Goal: Feedback & Contribution: Leave review/rating

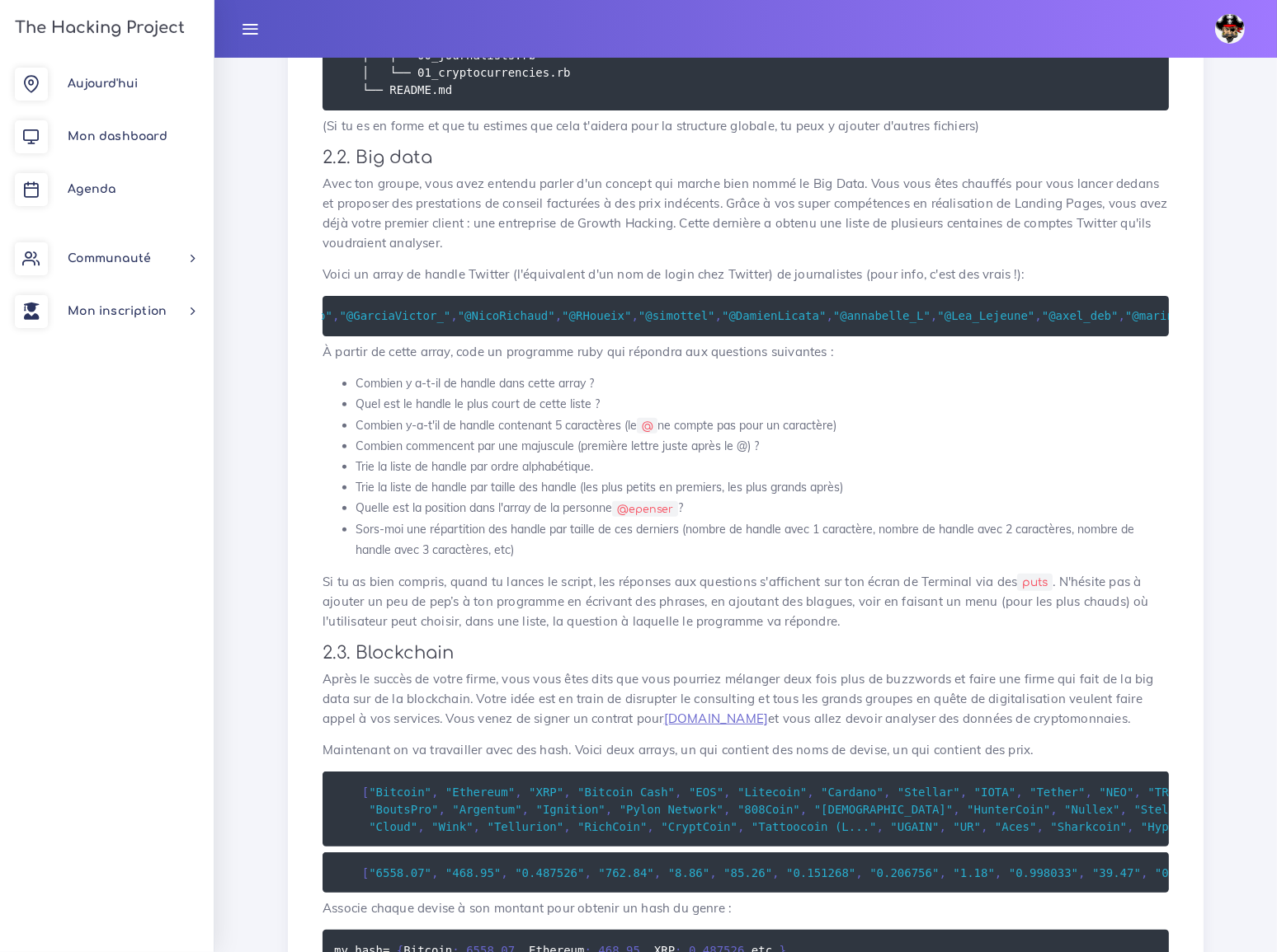
scroll to position [525, 0]
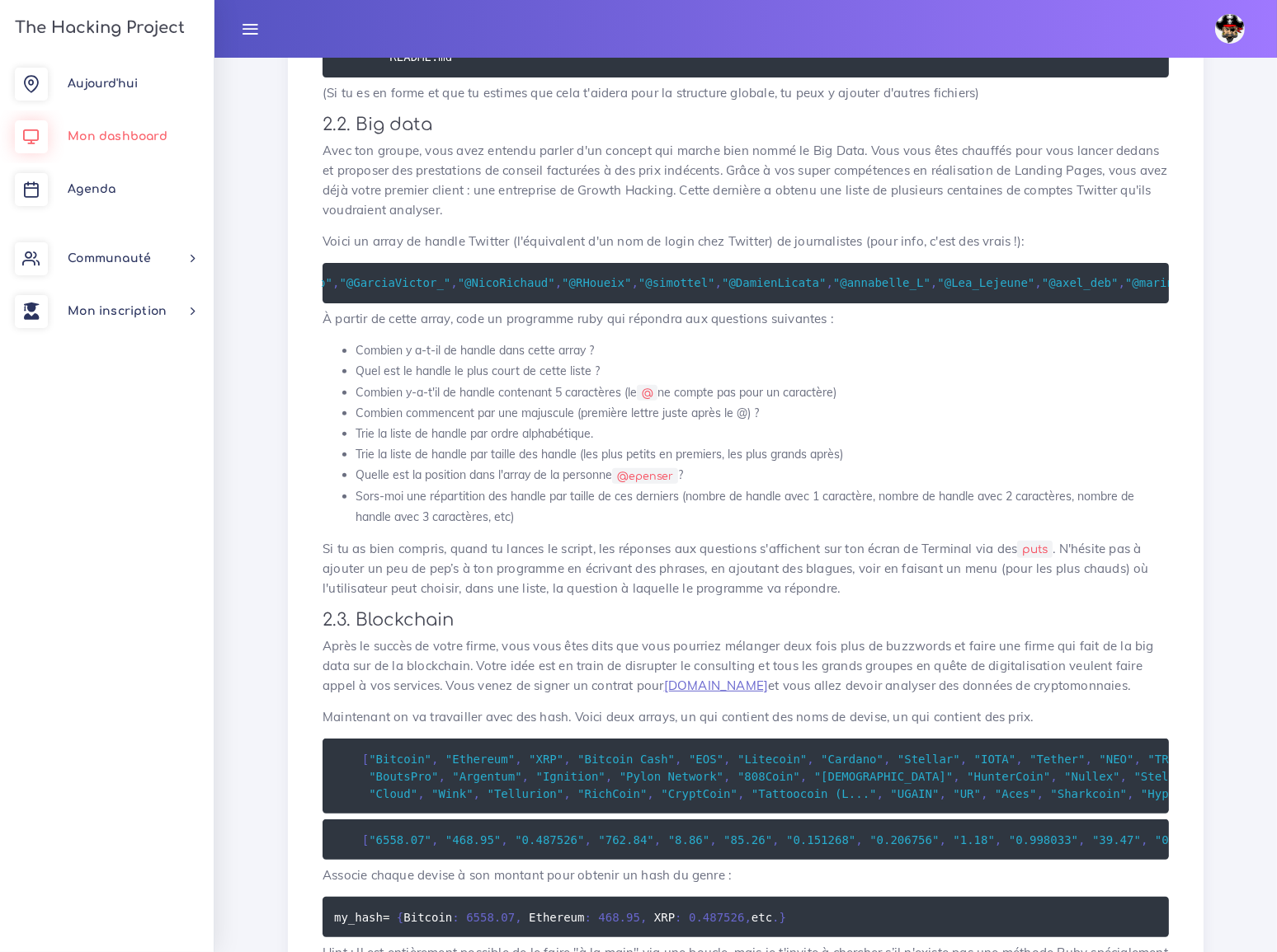
click at [109, 136] on span "Mon dashboard" at bounding box center [118, 136] width 100 height 13
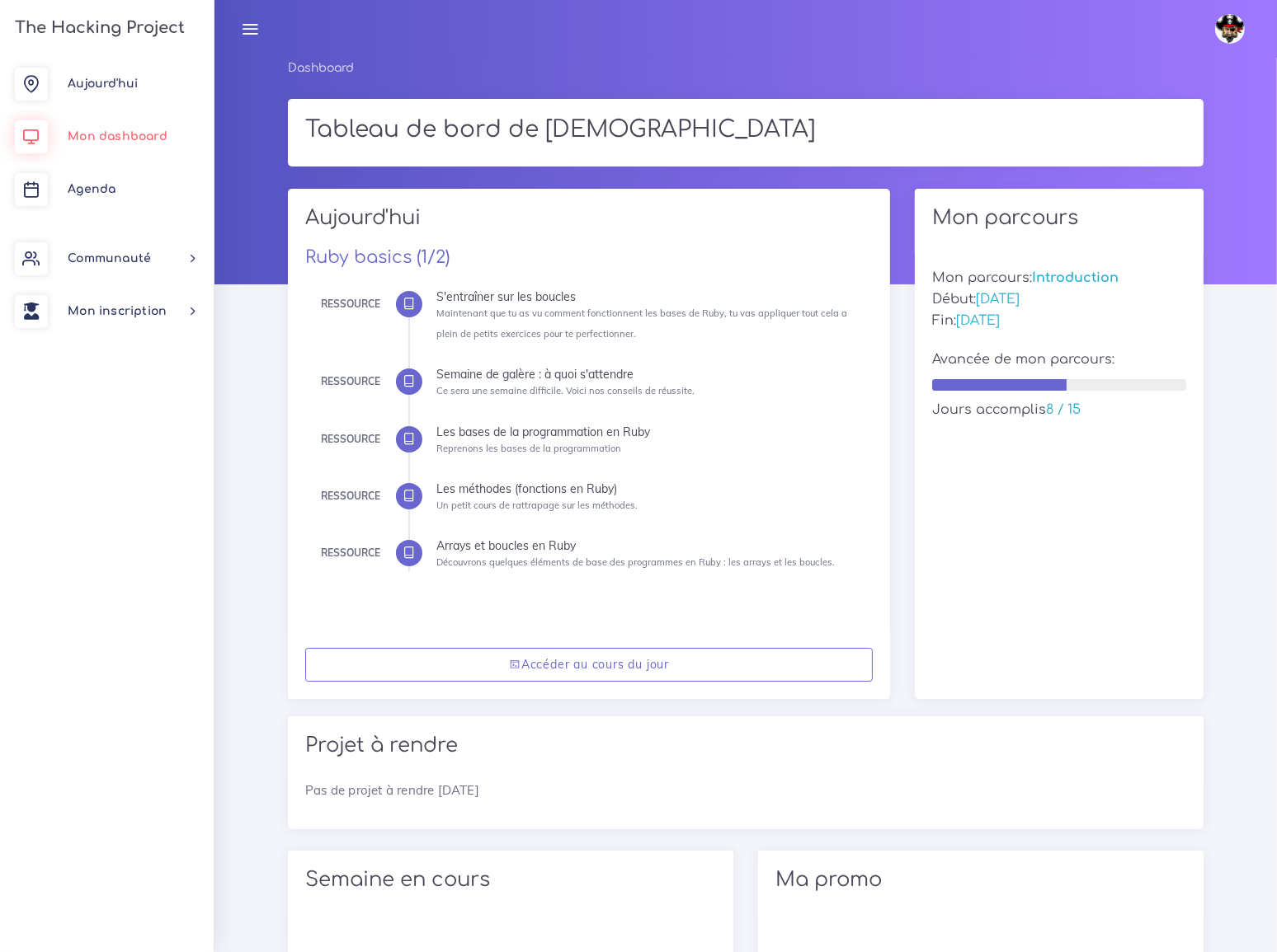
click at [146, 133] on span "Mon dashboard" at bounding box center [118, 136] width 100 height 13
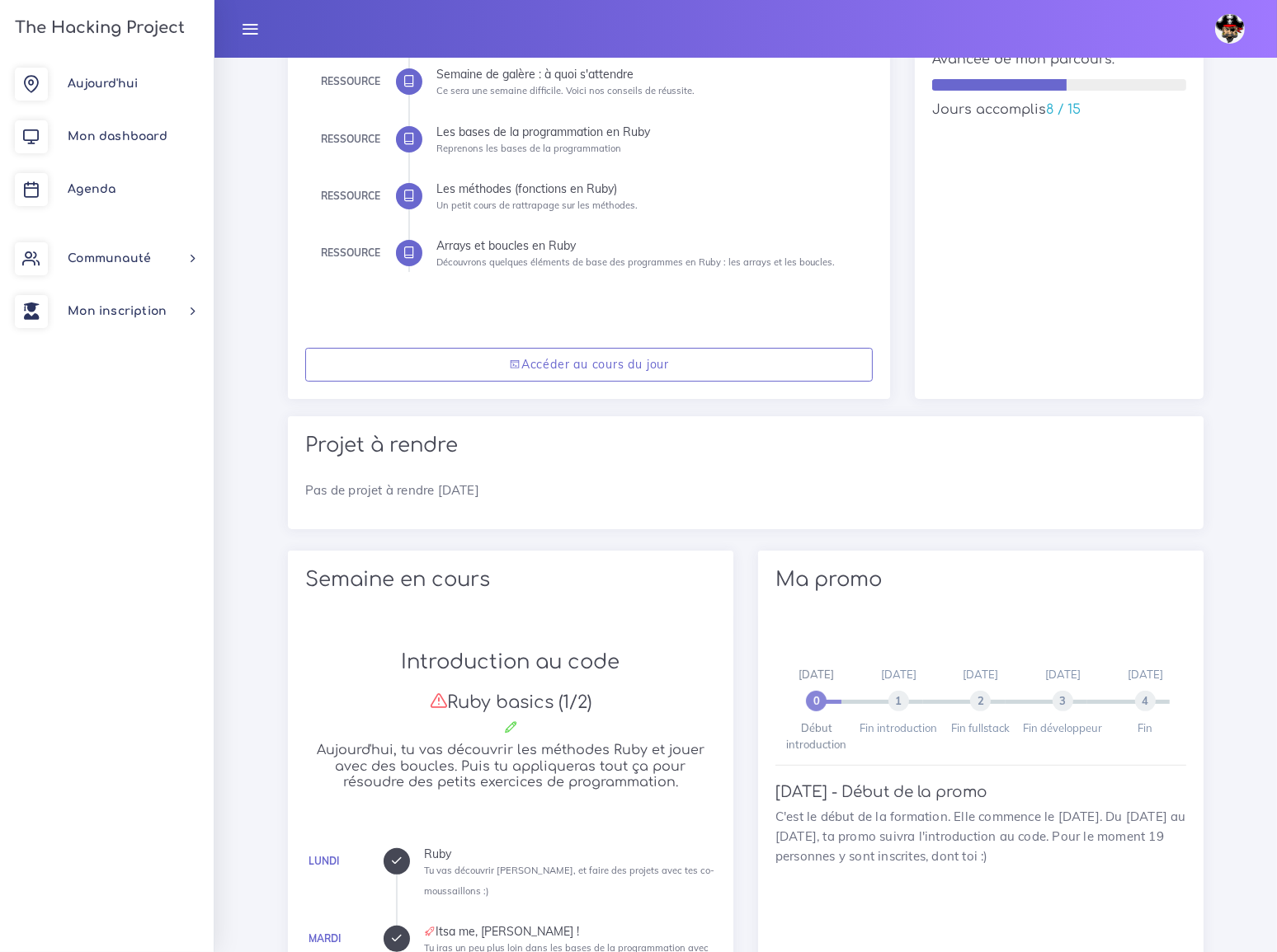
scroll to position [299, 0]
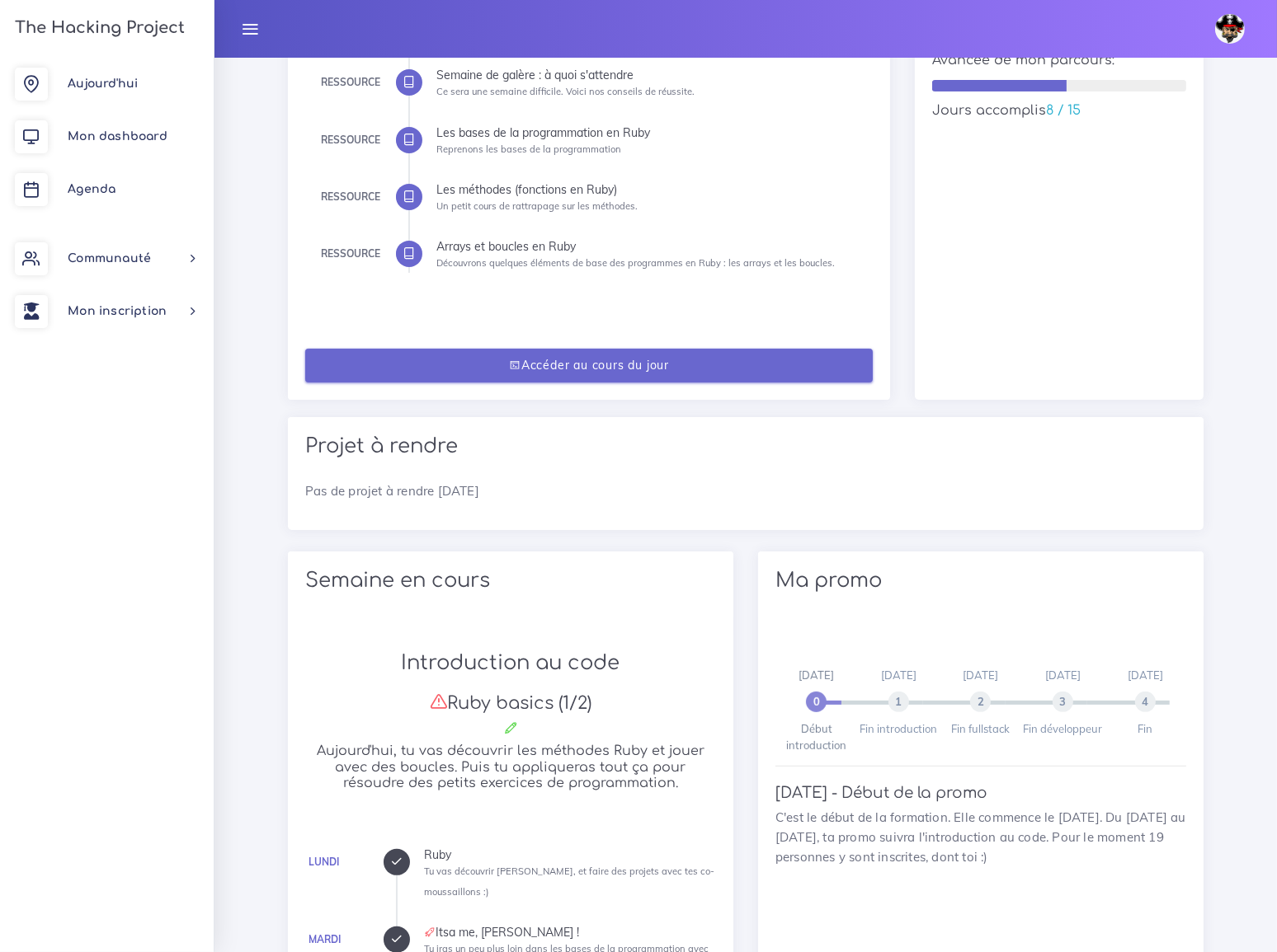
click at [610, 366] on link "Accéder au cours du jour" at bounding box center [589, 365] width 568 height 34
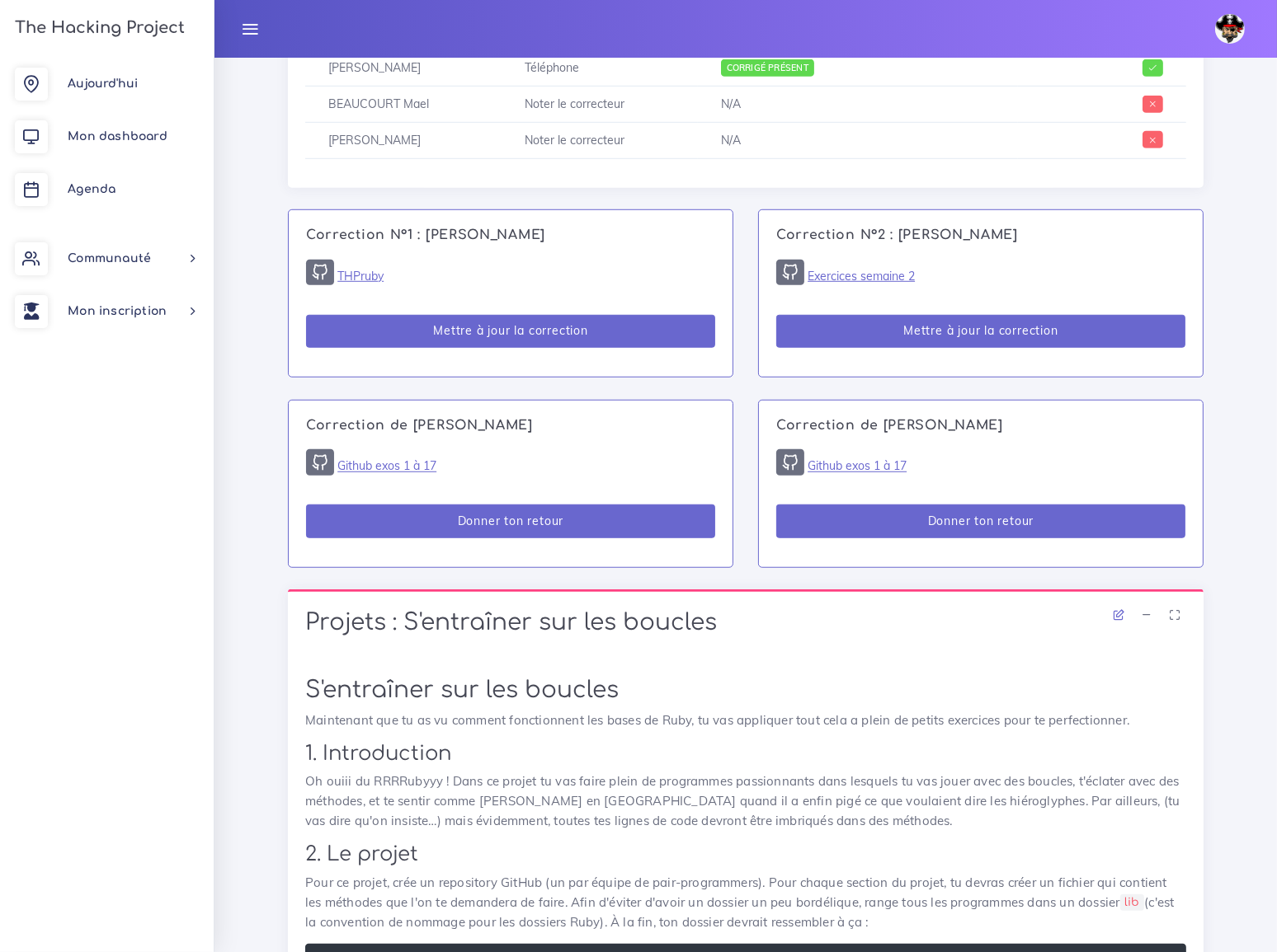
scroll to position [1199, 0]
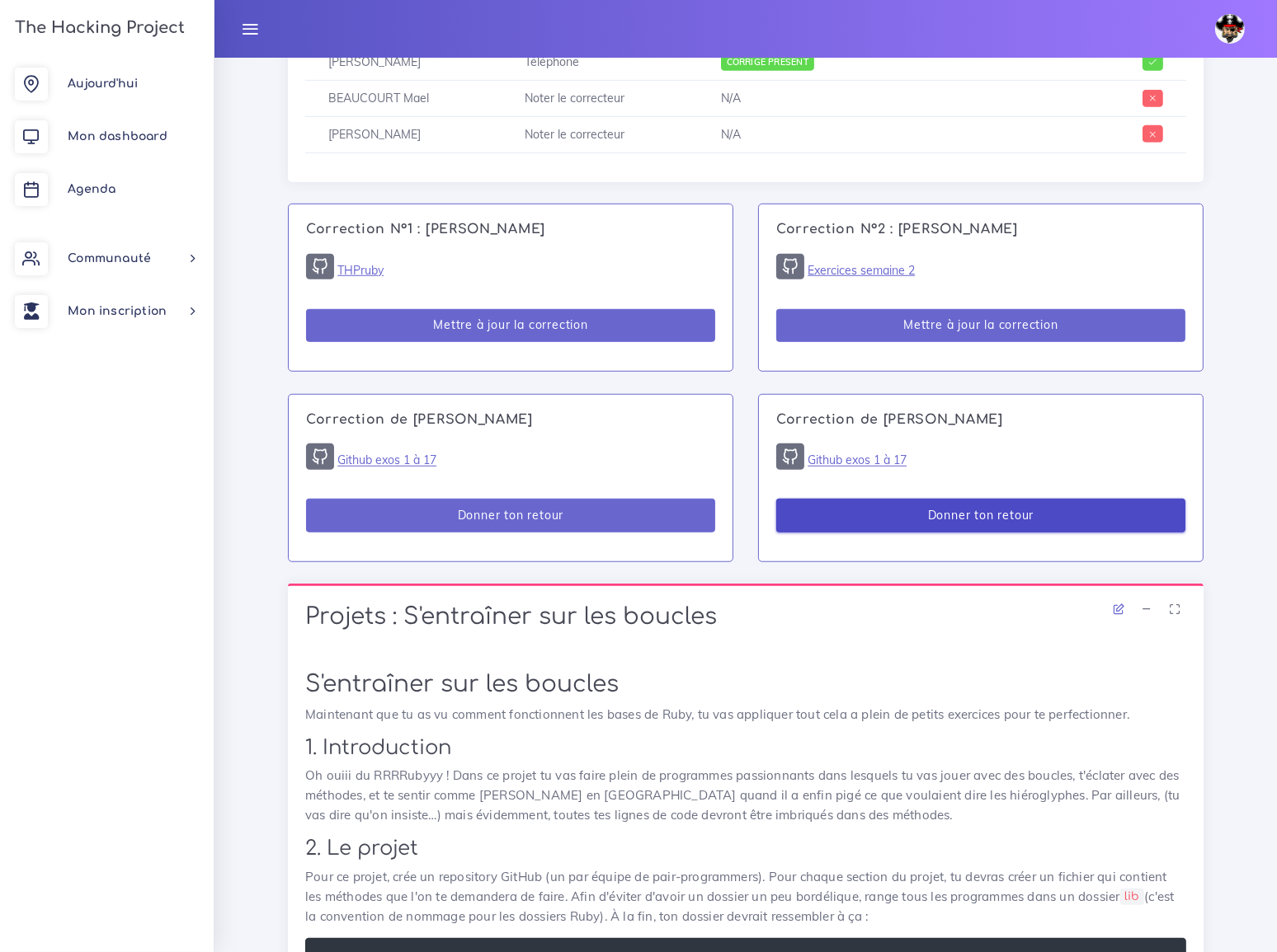
click at [935, 498] on button "Donner ton retour" at bounding box center [981, 515] width 409 height 34
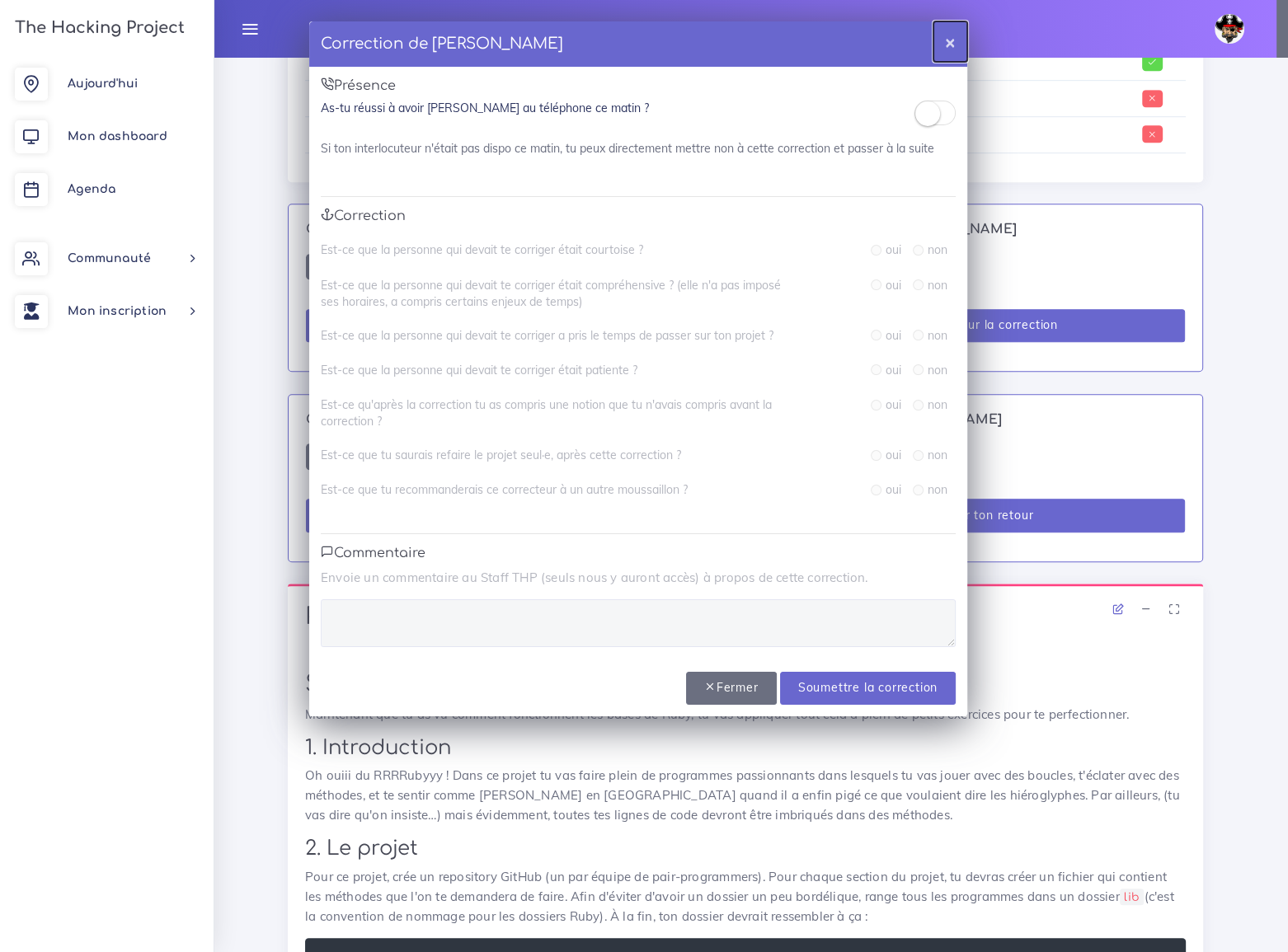
click at [951, 41] on button "×" at bounding box center [950, 42] width 34 height 41
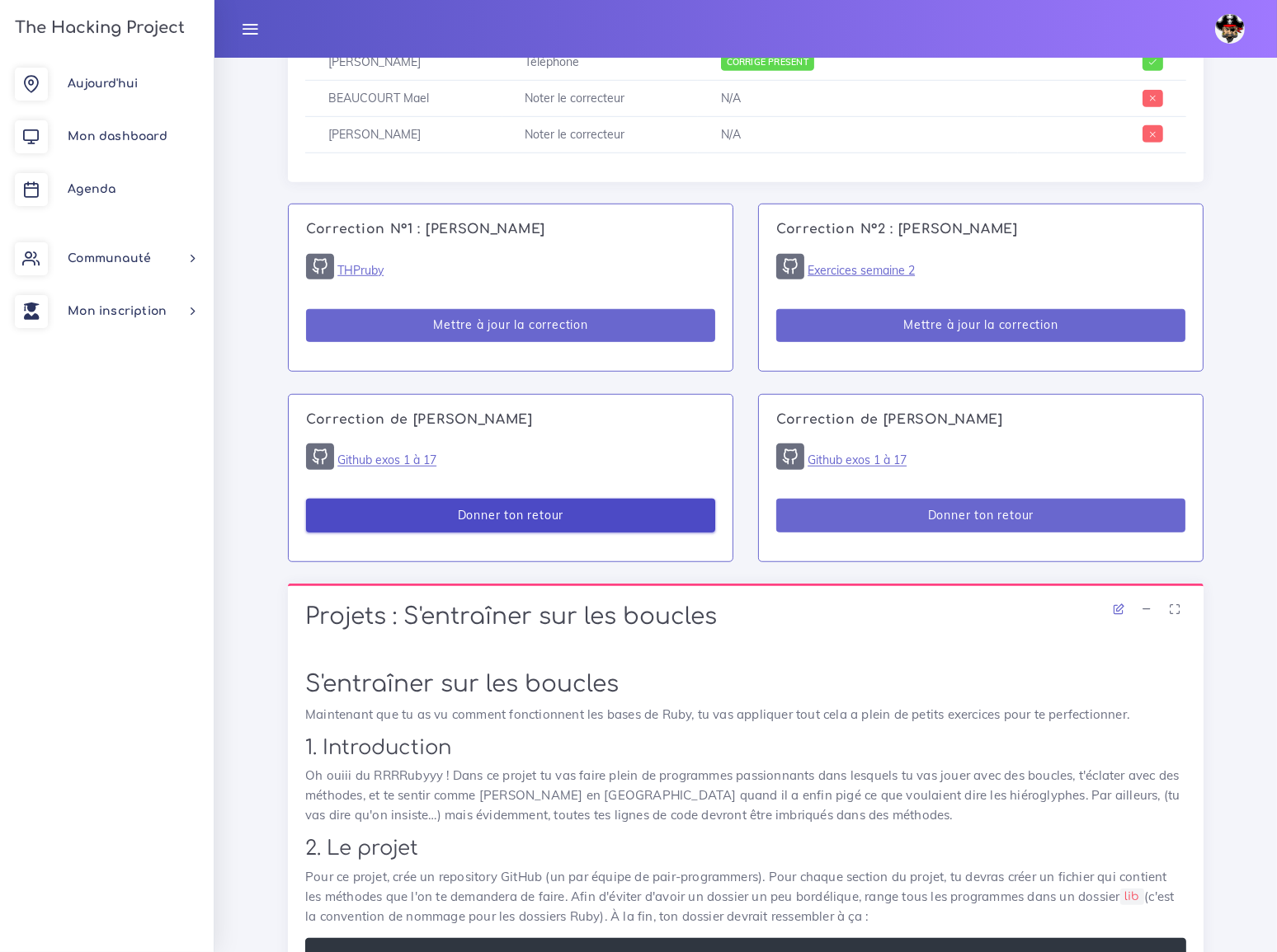
click at [579, 498] on button "Donner ton retour" at bounding box center [510, 515] width 409 height 34
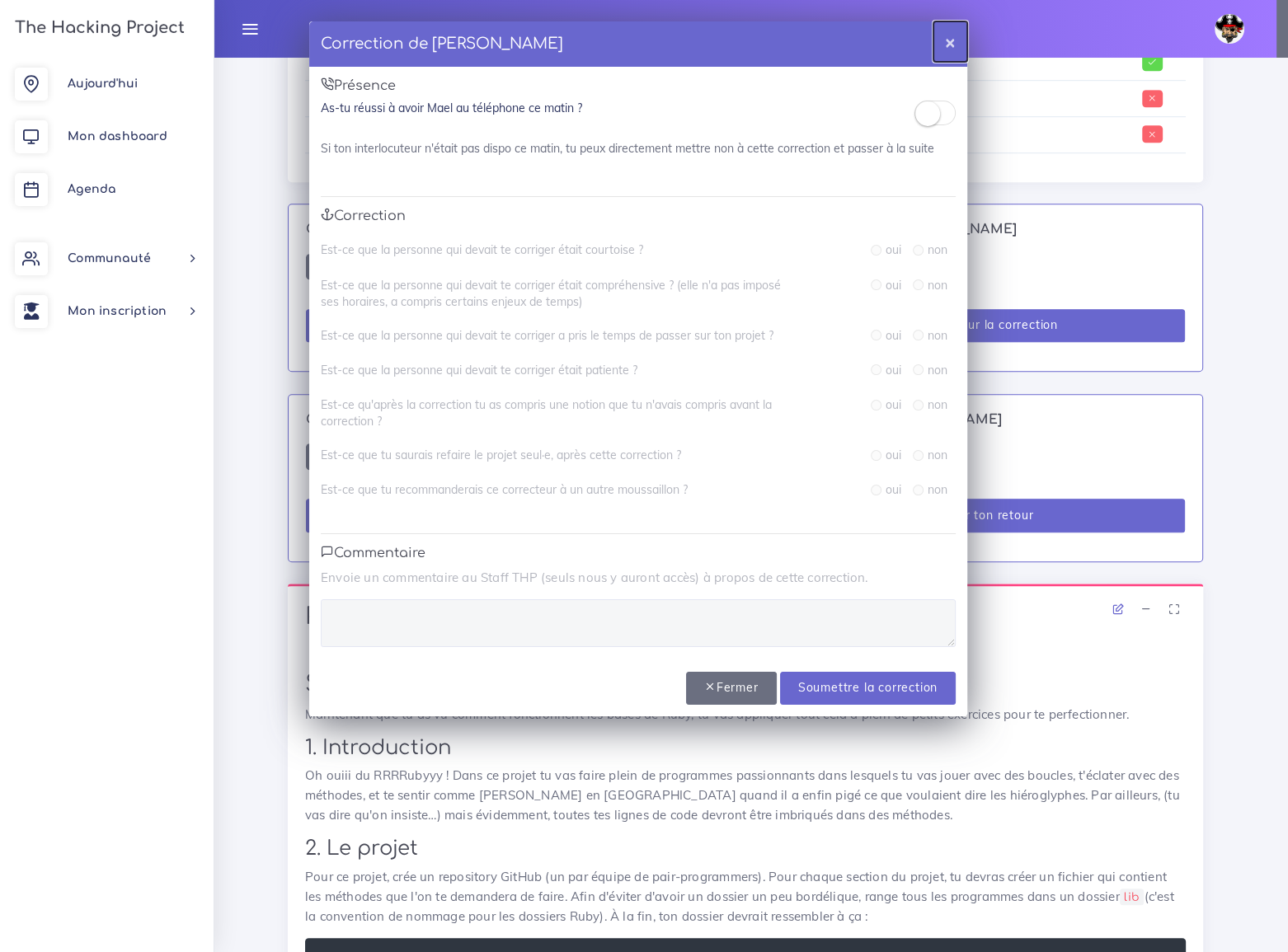
click at [950, 41] on button "×" at bounding box center [950, 42] width 34 height 41
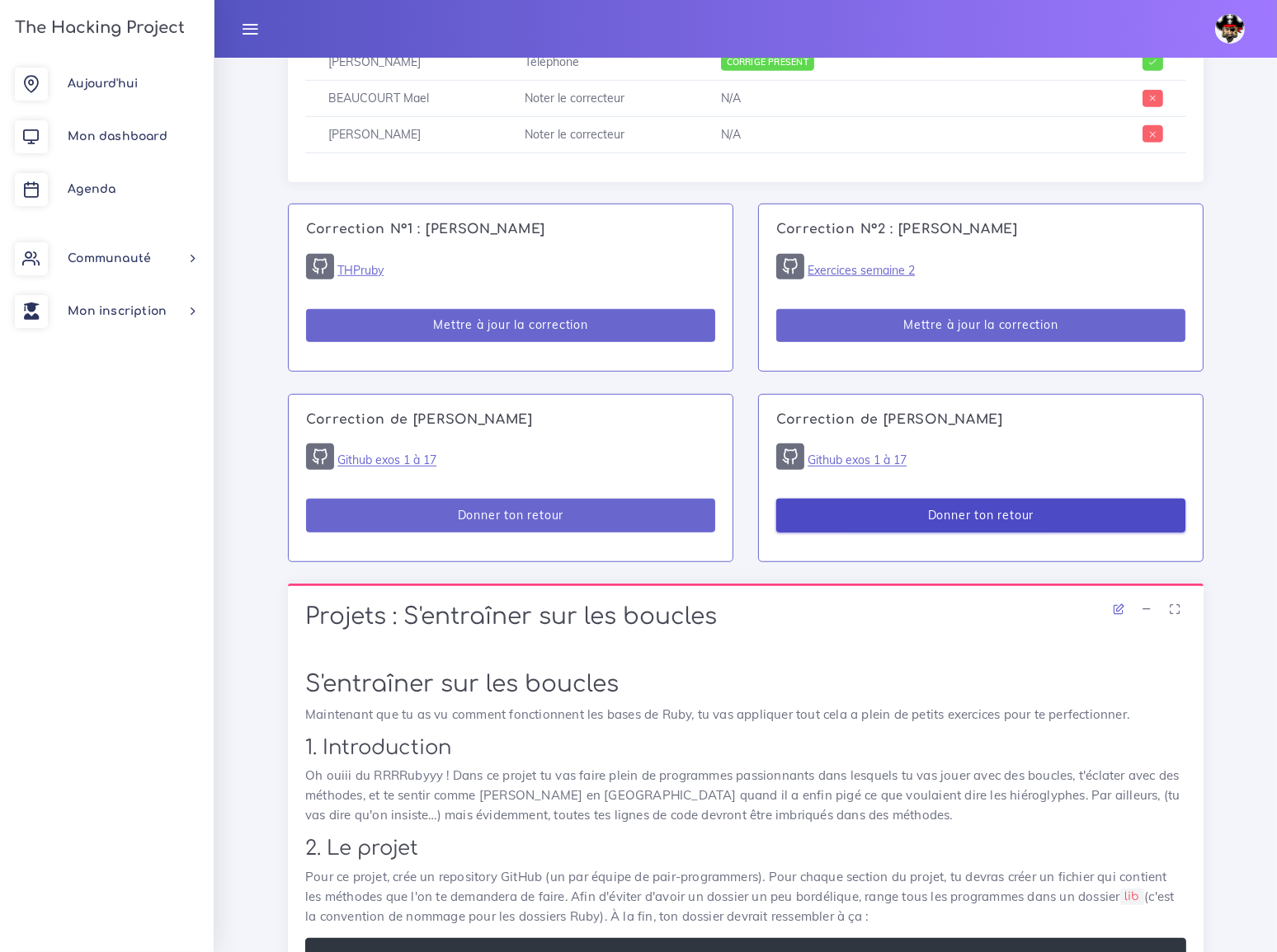
click at [869, 498] on button "Donner ton retour" at bounding box center [981, 515] width 409 height 34
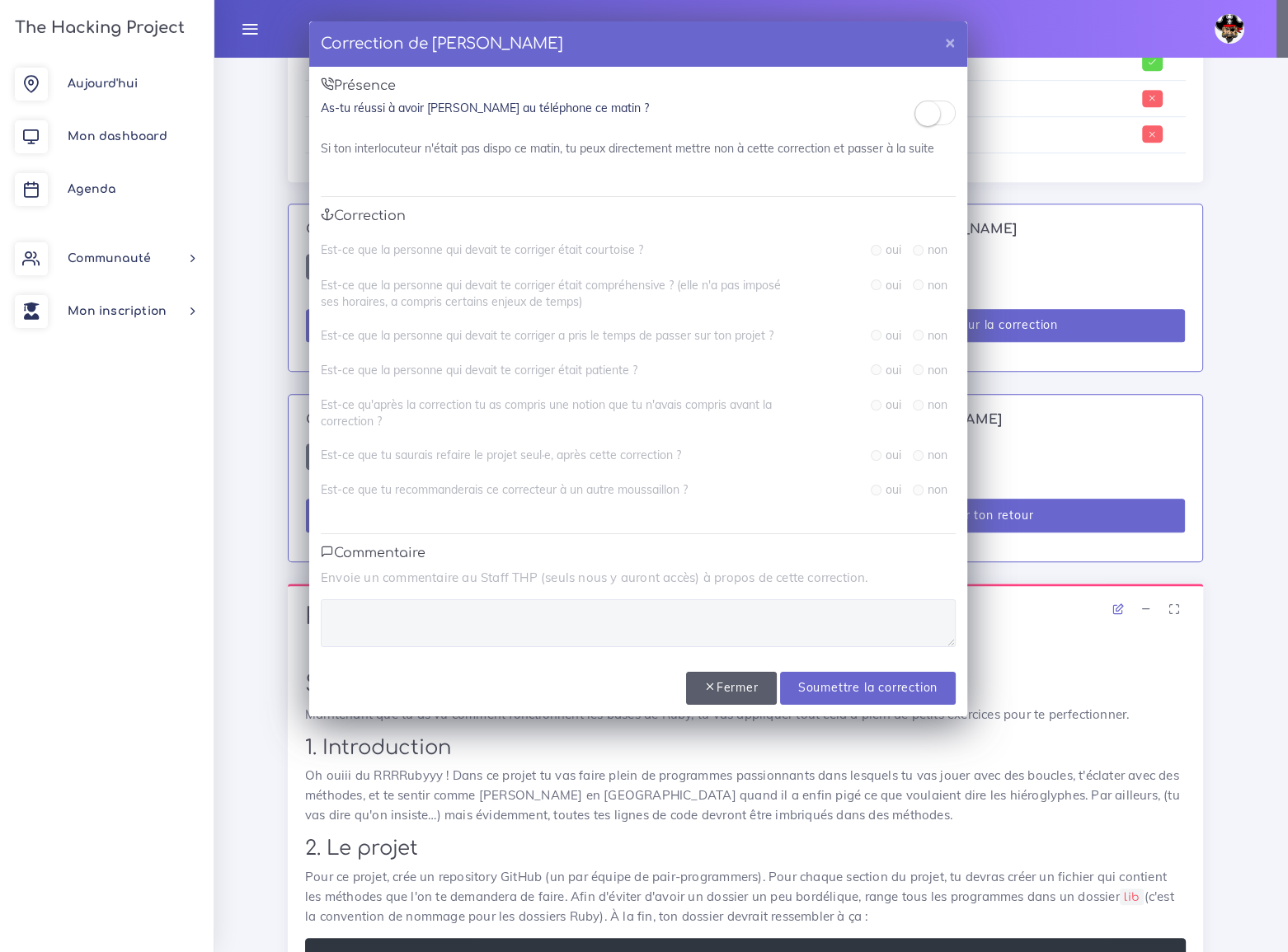
click at [741, 691] on button "Fermer" at bounding box center [730, 689] width 90 height 34
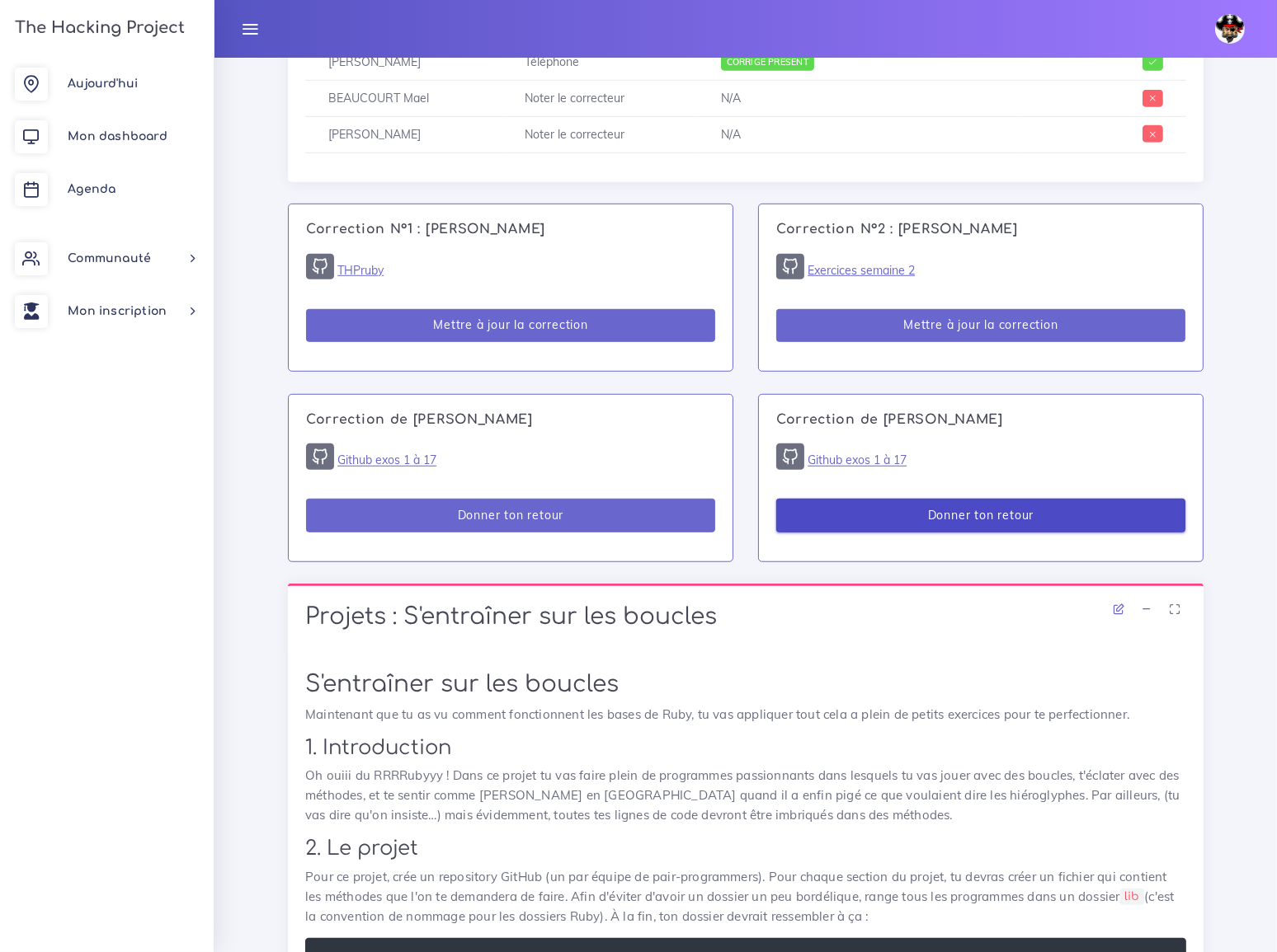
click at [955, 498] on button "Donner ton retour" at bounding box center [981, 515] width 409 height 34
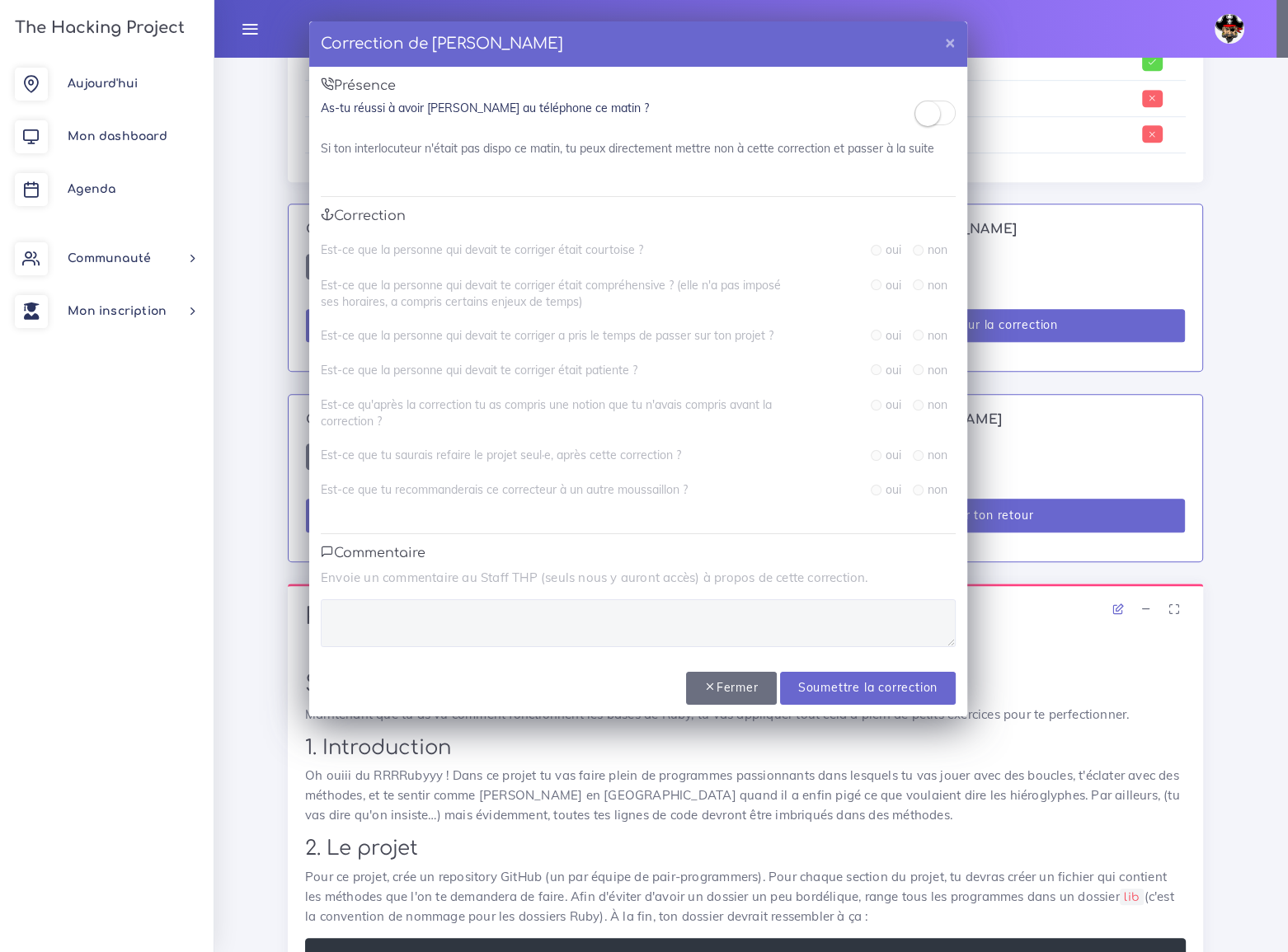
click at [933, 117] on small at bounding box center [927, 113] width 24 height 24
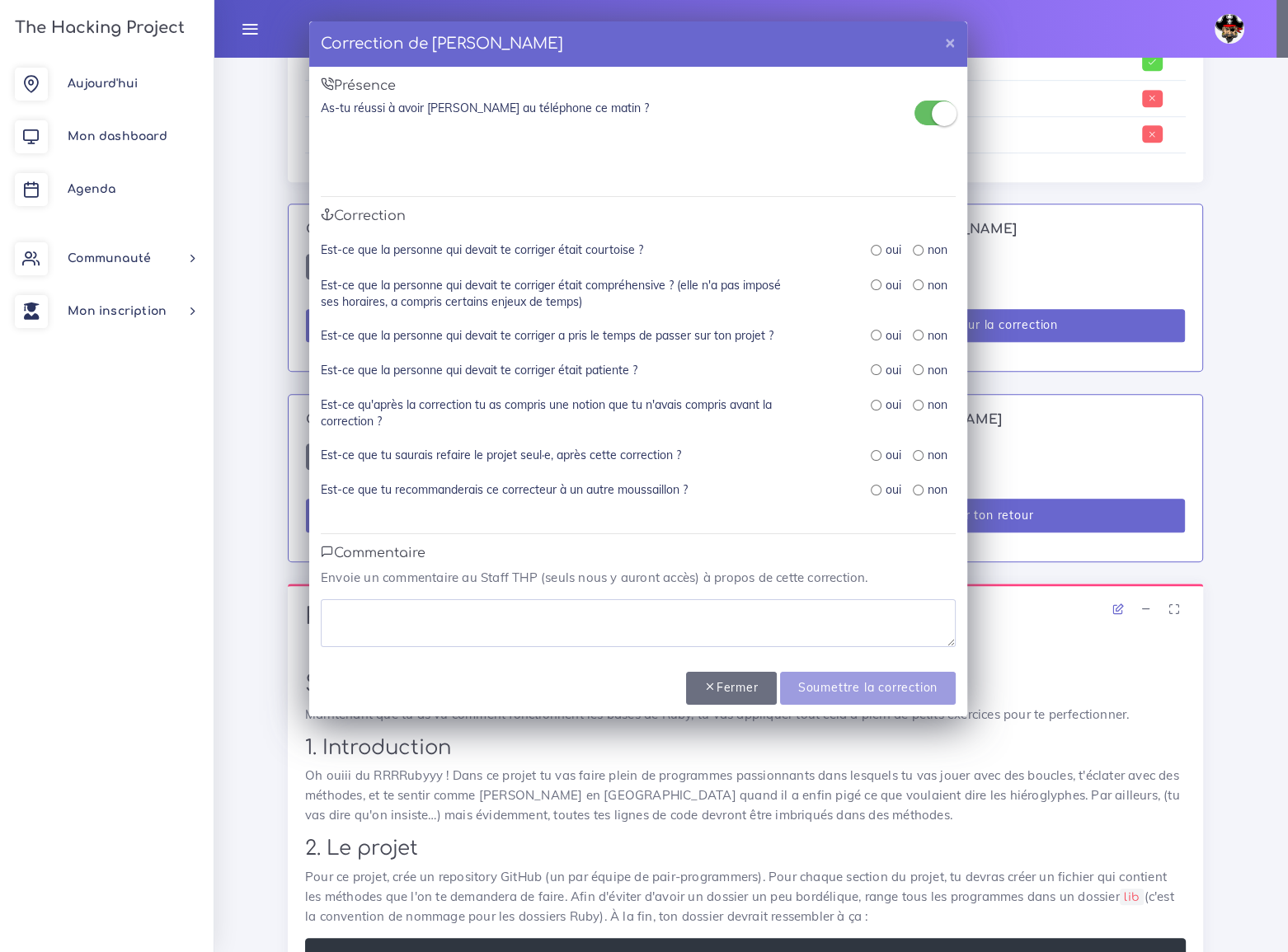
click at [874, 249] on input "radio" at bounding box center [875, 250] width 11 height 11
radio input "true"
click at [876, 281] on input "radio" at bounding box center [875, 285] width 11 height 11
radio input "true"
click at [874, 335] on input "radio" at bounding box center [875, 334] width 11 height 11
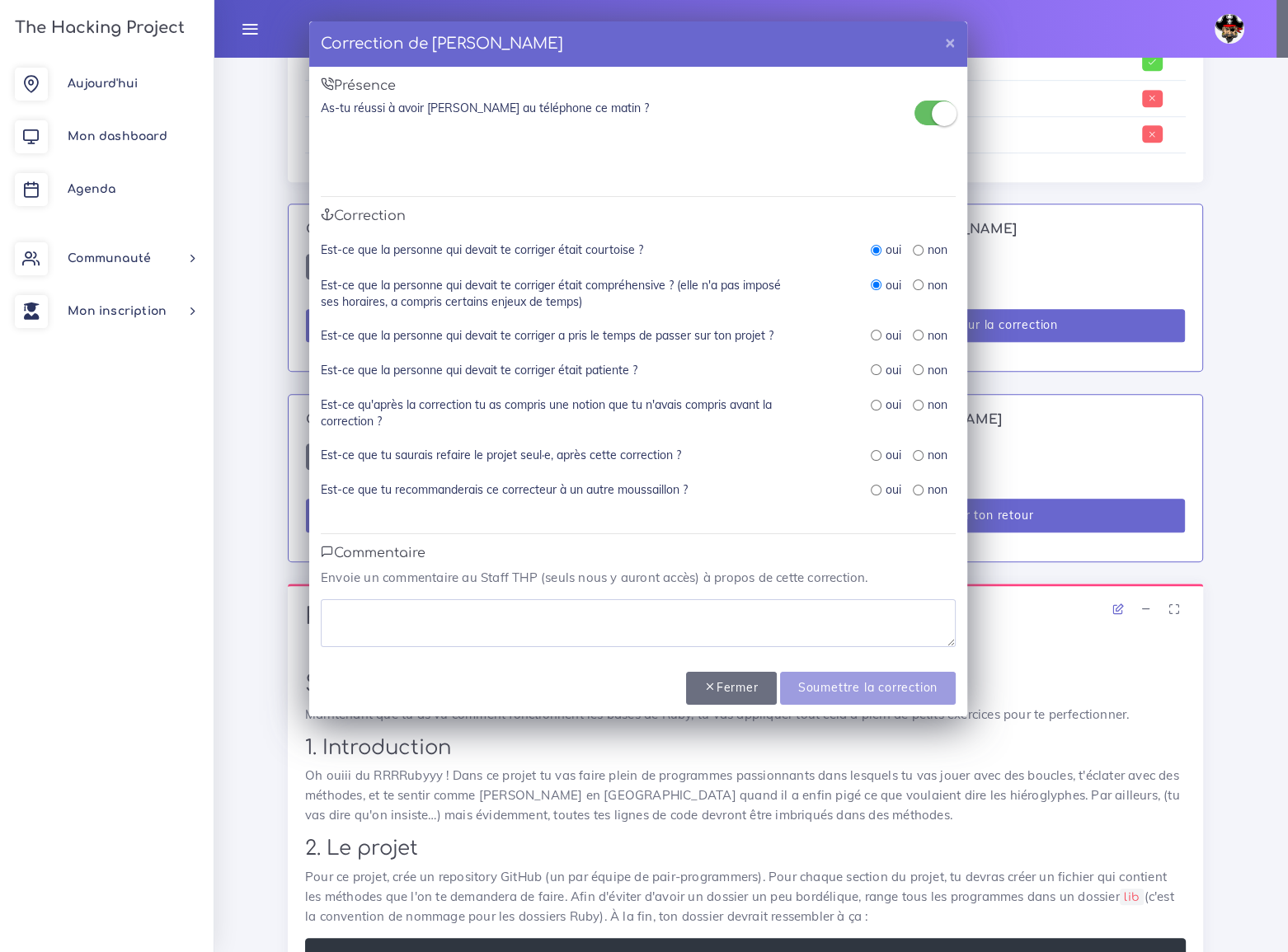
radio input "true"
click at [874, 371] on input "radio" at bounding box center [875, 369] width 11 height 11
radio input "true"
click at [875, 403] on input "radio" at bounding box center [875, 405] width 11 height 11
radio input "true"
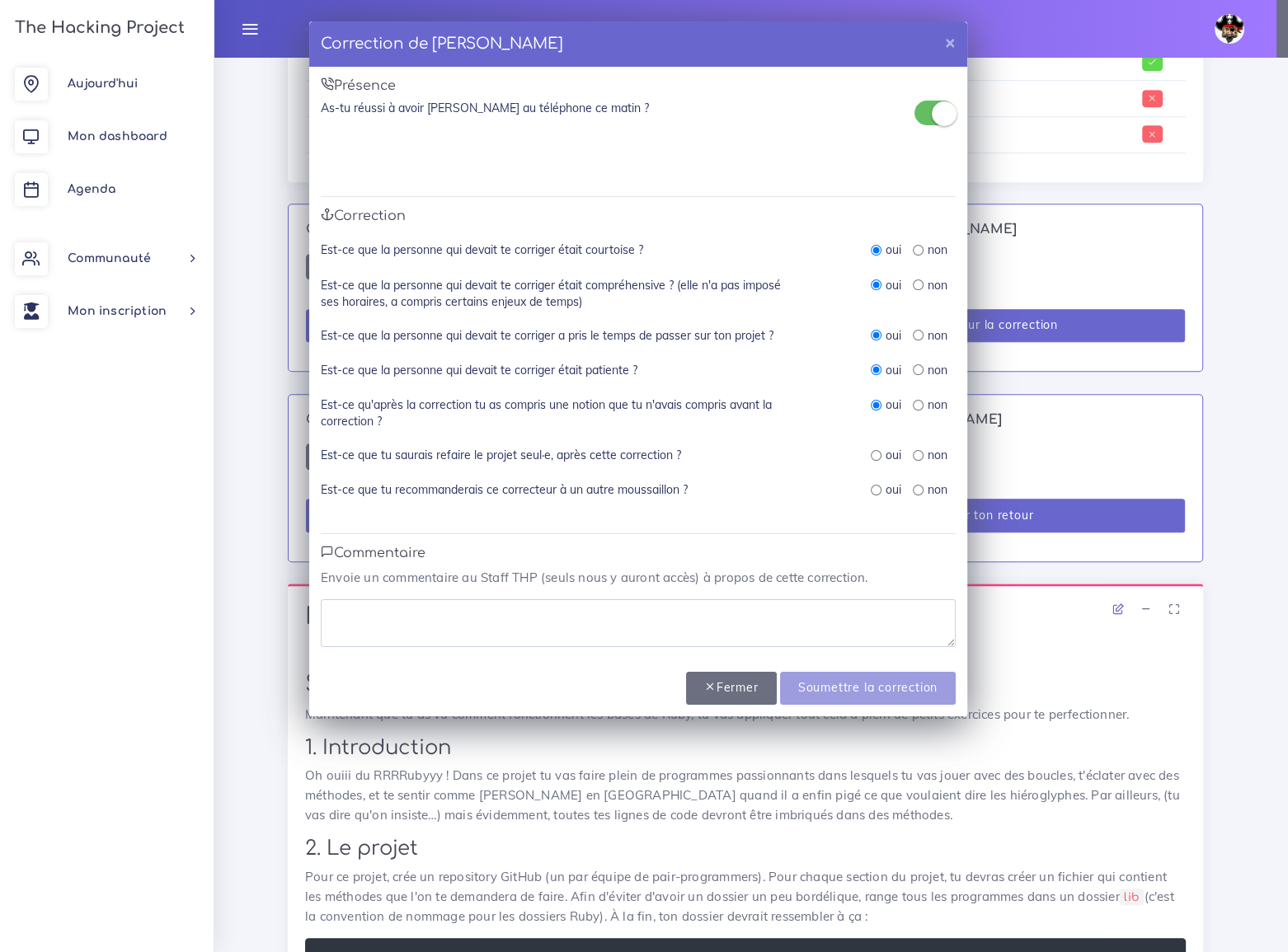
click at [874, 457] on input "radio" at bounding box center [875, 455] width 11 height 11
radio input "true"
click at [875, 493] on input "radio" at bounding box center [875, 490] width 11 height 11
radio input "true"
click at [480, 616] on textarea at bounding box center [637, 623] width 634 height 48
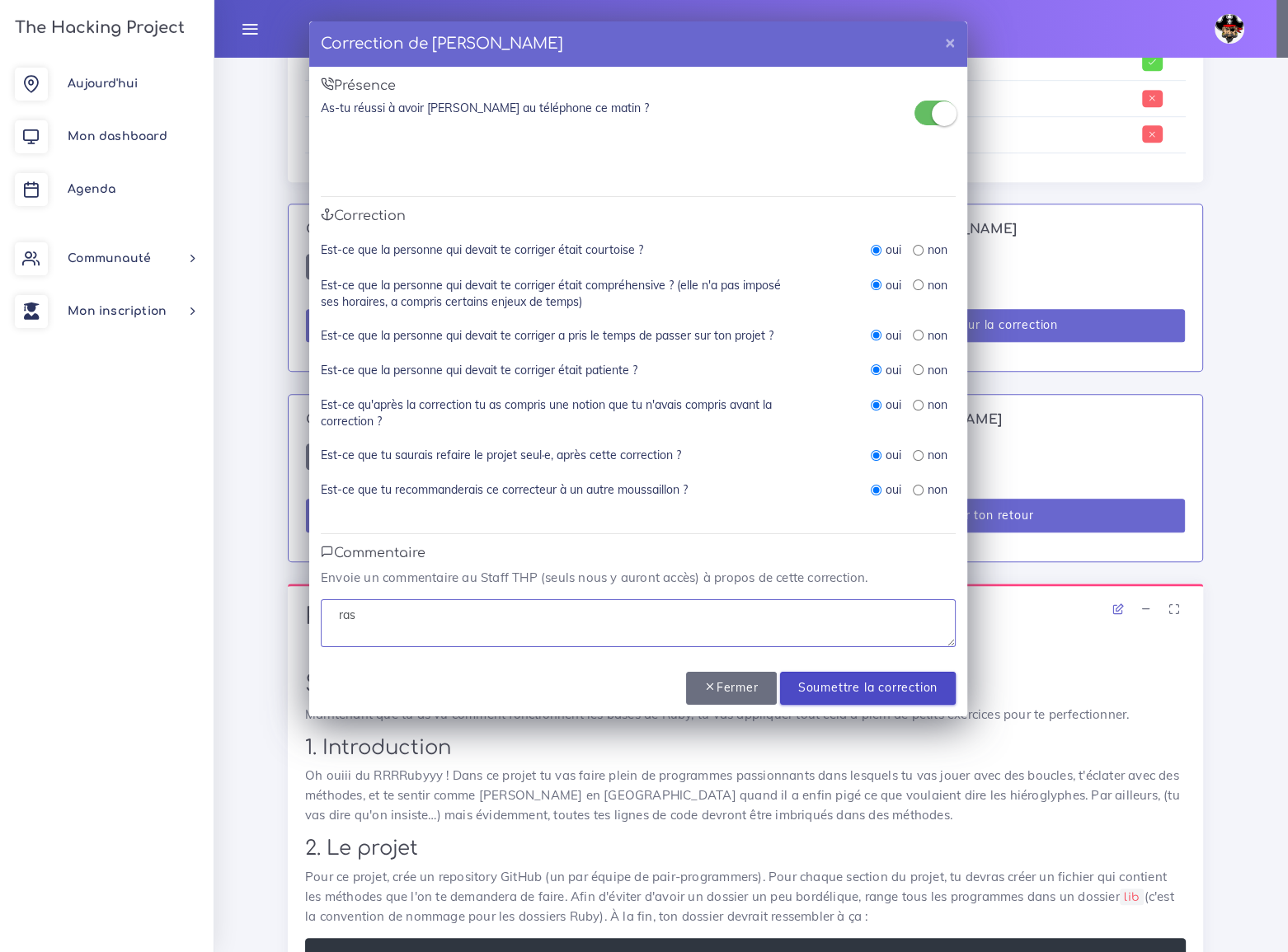
type textarea "ras"
click at [856, 688] on input "Soumettre la correction" at bounding box center [867, 689] width 176 height 34
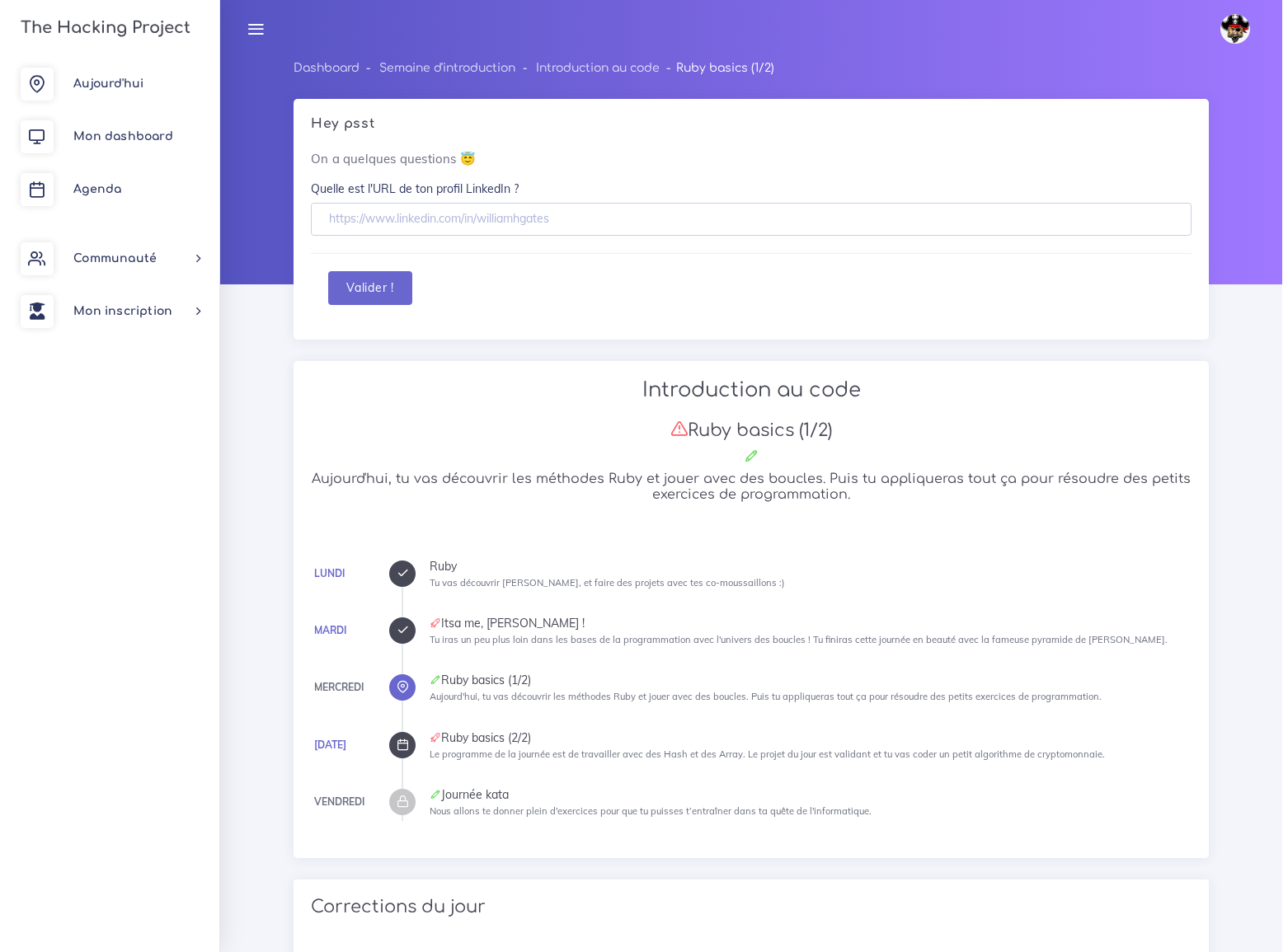
scroll to position [1189, 0]
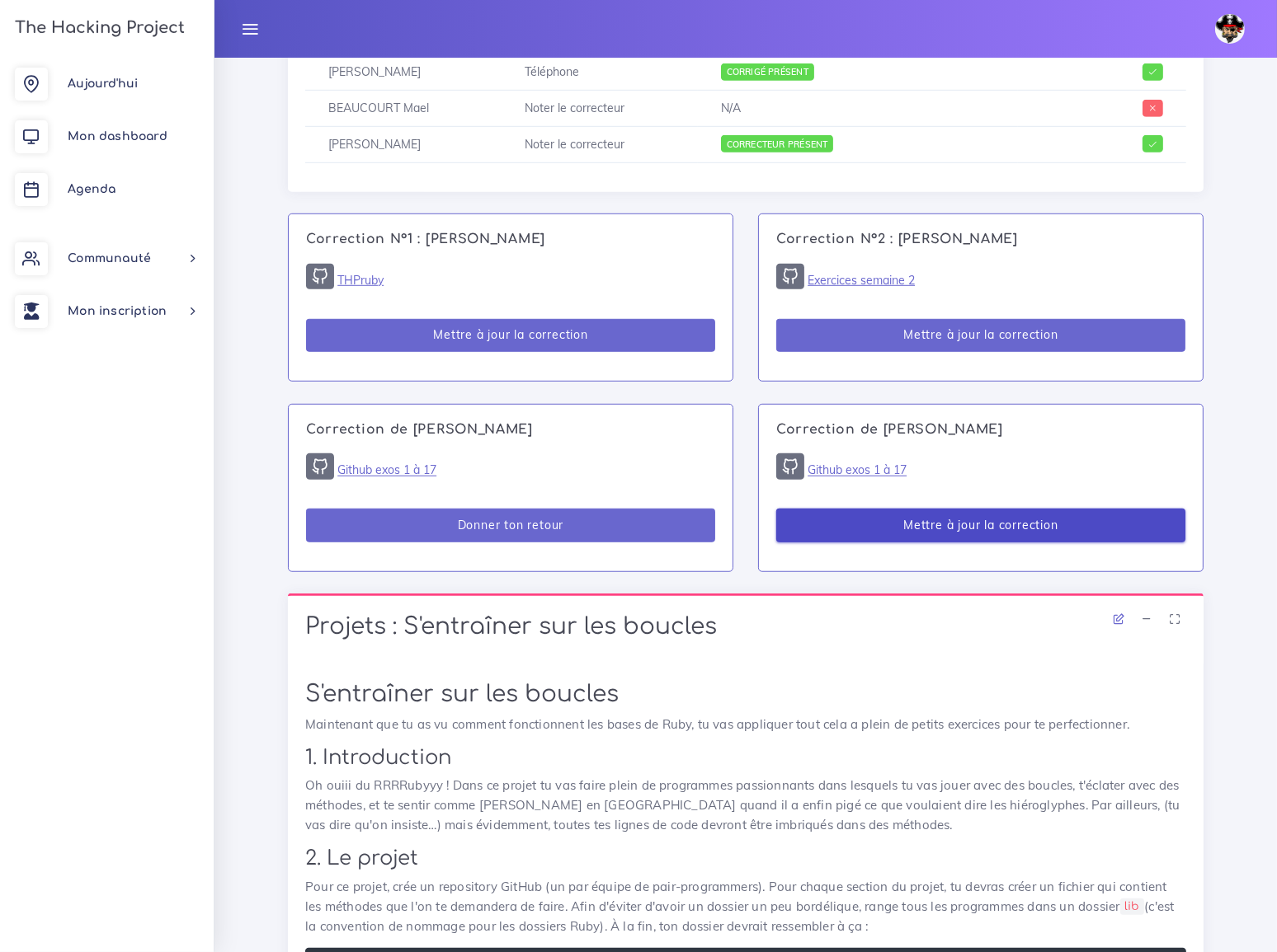
click at [1018, 509] on button "Mettre à jour la correction" at bounding box center [981, 526] width 409 height 34
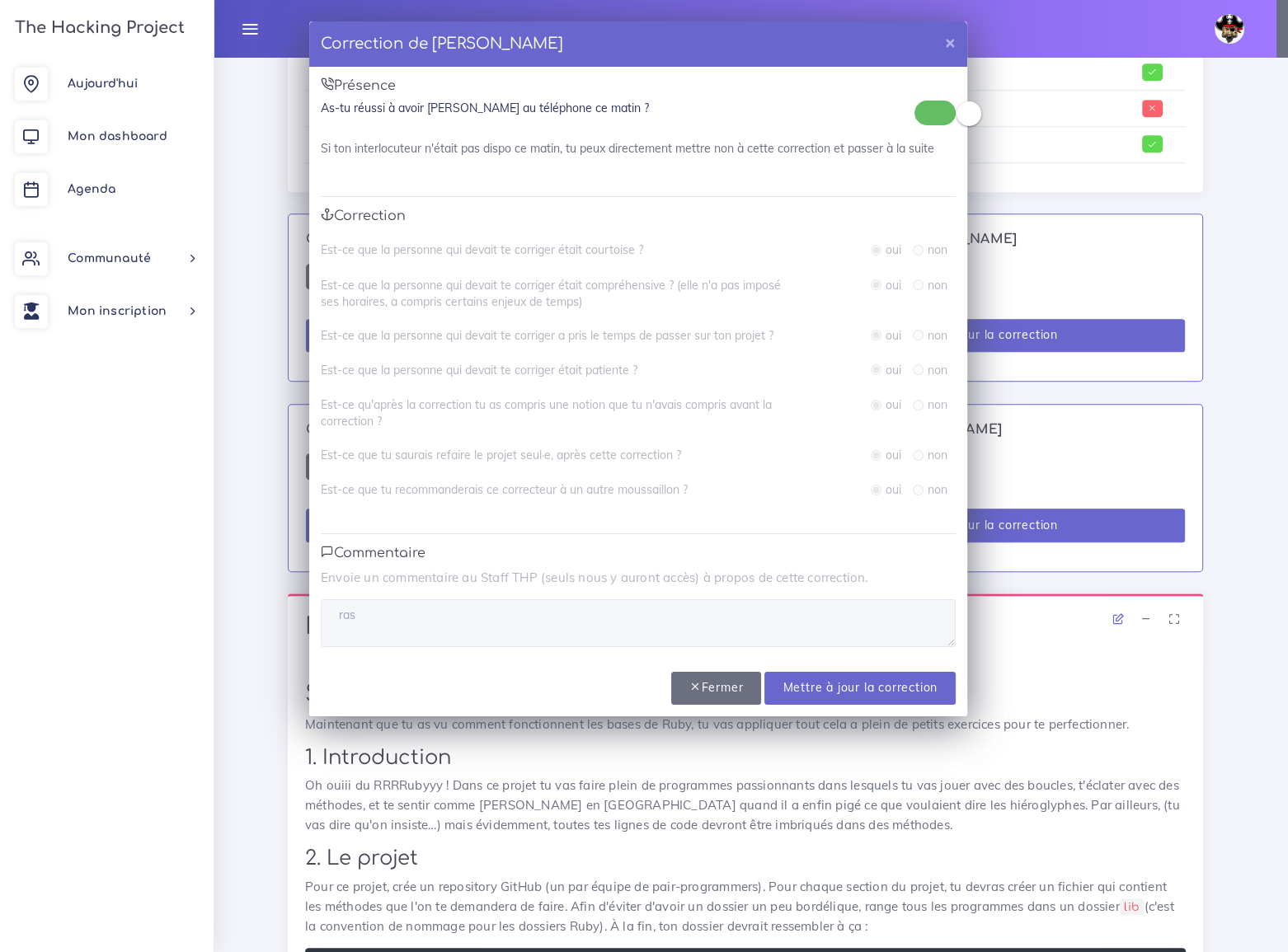
click at [897, 534] on hr at bounding box center [637, 533] width 634 height 1
click at [847, 686] on input "Mettre à jour la correction" at bounding box center [860, 689] width 191 height 34
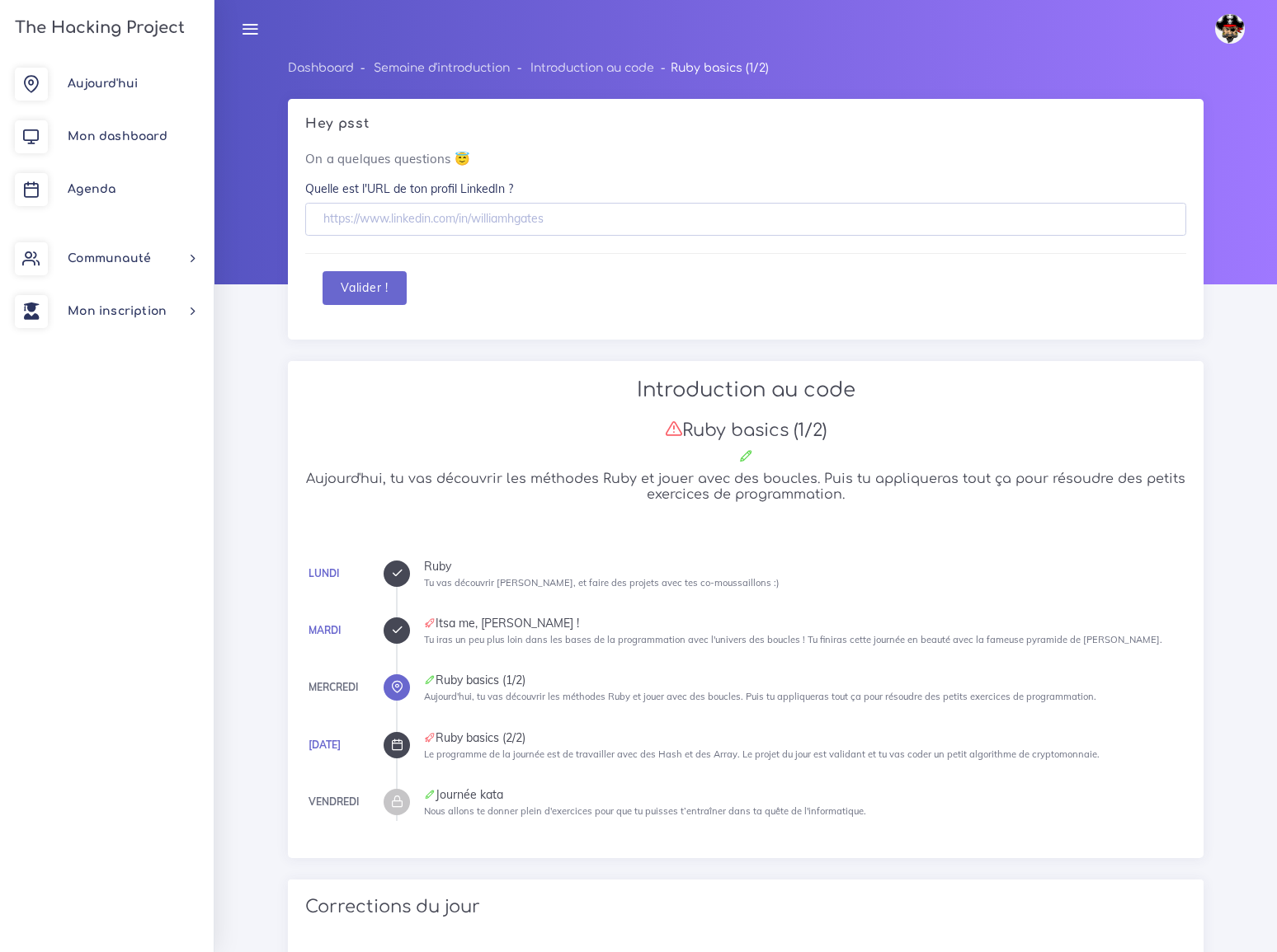
scroll to position [1179, 0]
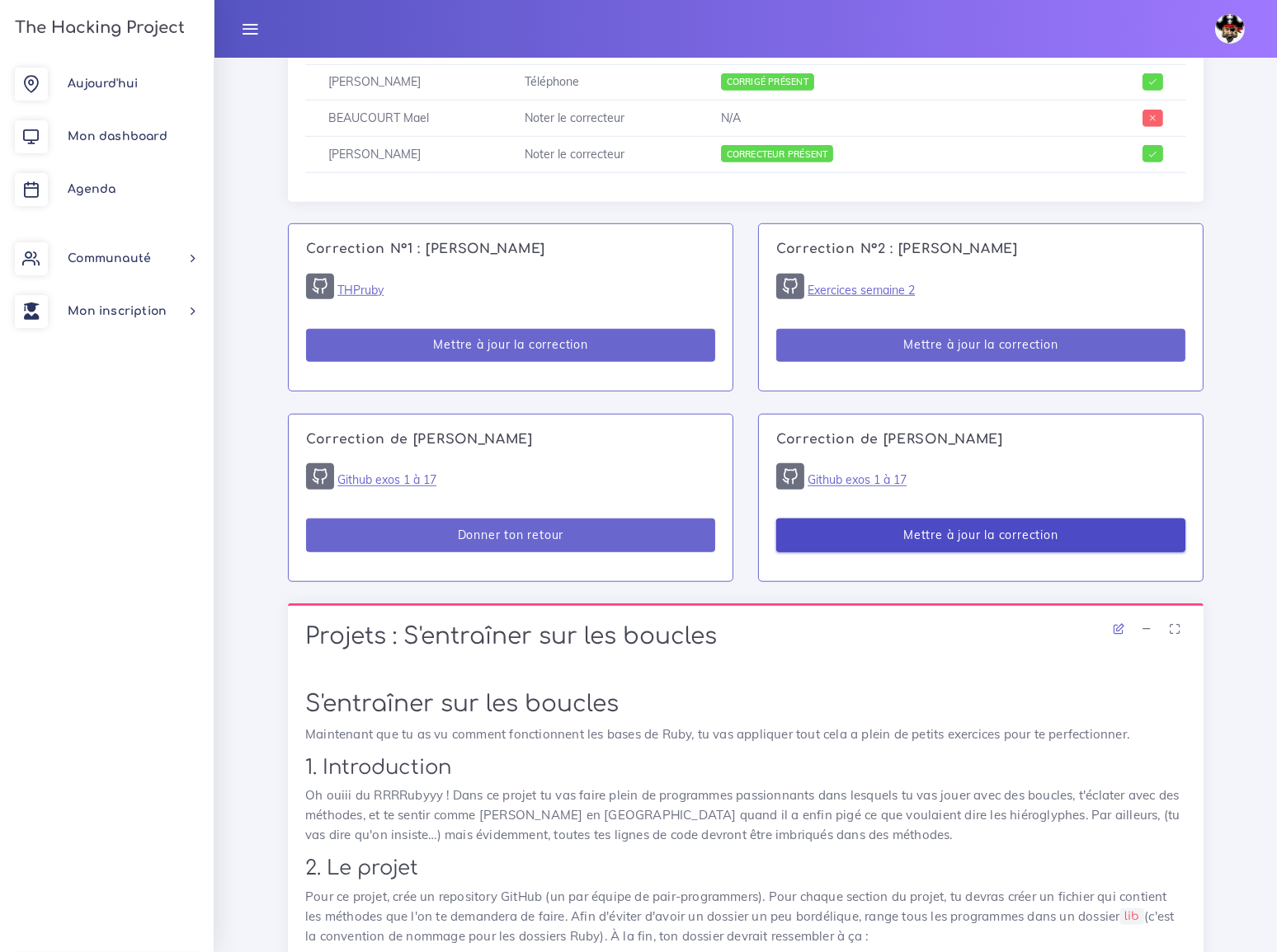
click at [990, 519] on button "Mettre à jour la correction" at bounding box center [981, 535] width 409 height 34
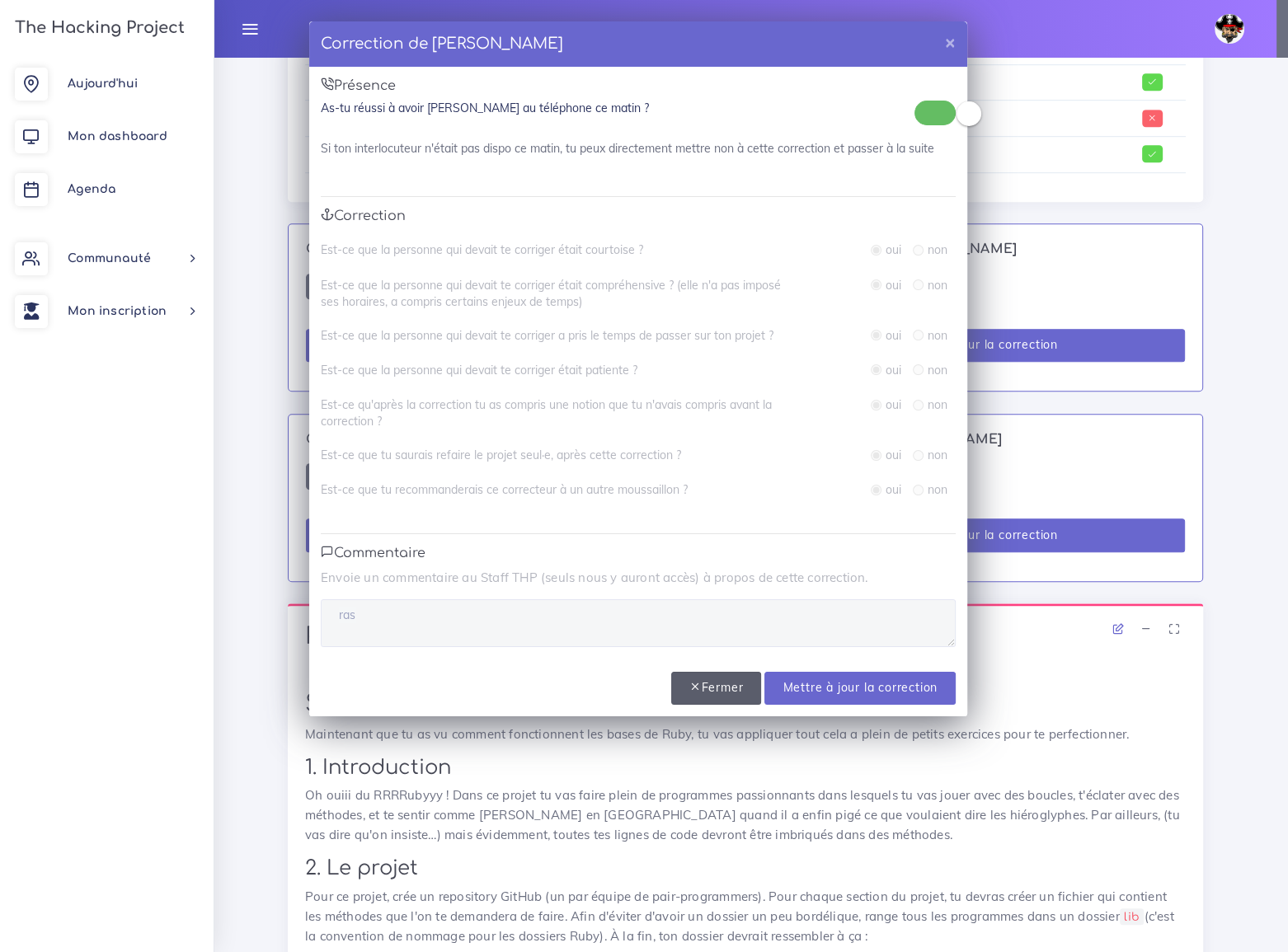
click at [718, 694] on button "Fermer" at bounding box center [716, 689] width 90 height 34
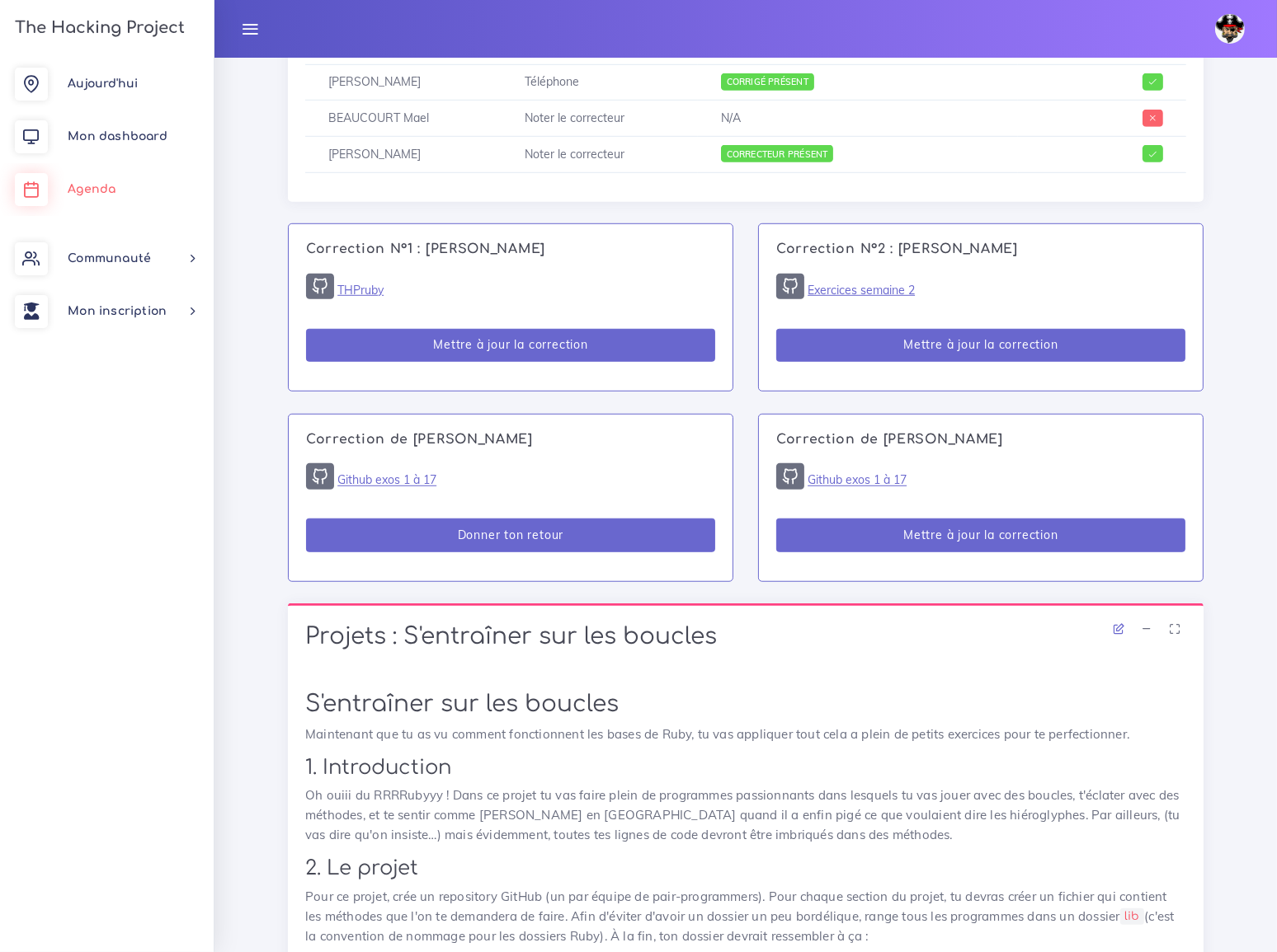
click at [90, 189] on span "Agenda" at bounding box center [91, 188] width 48 height 13
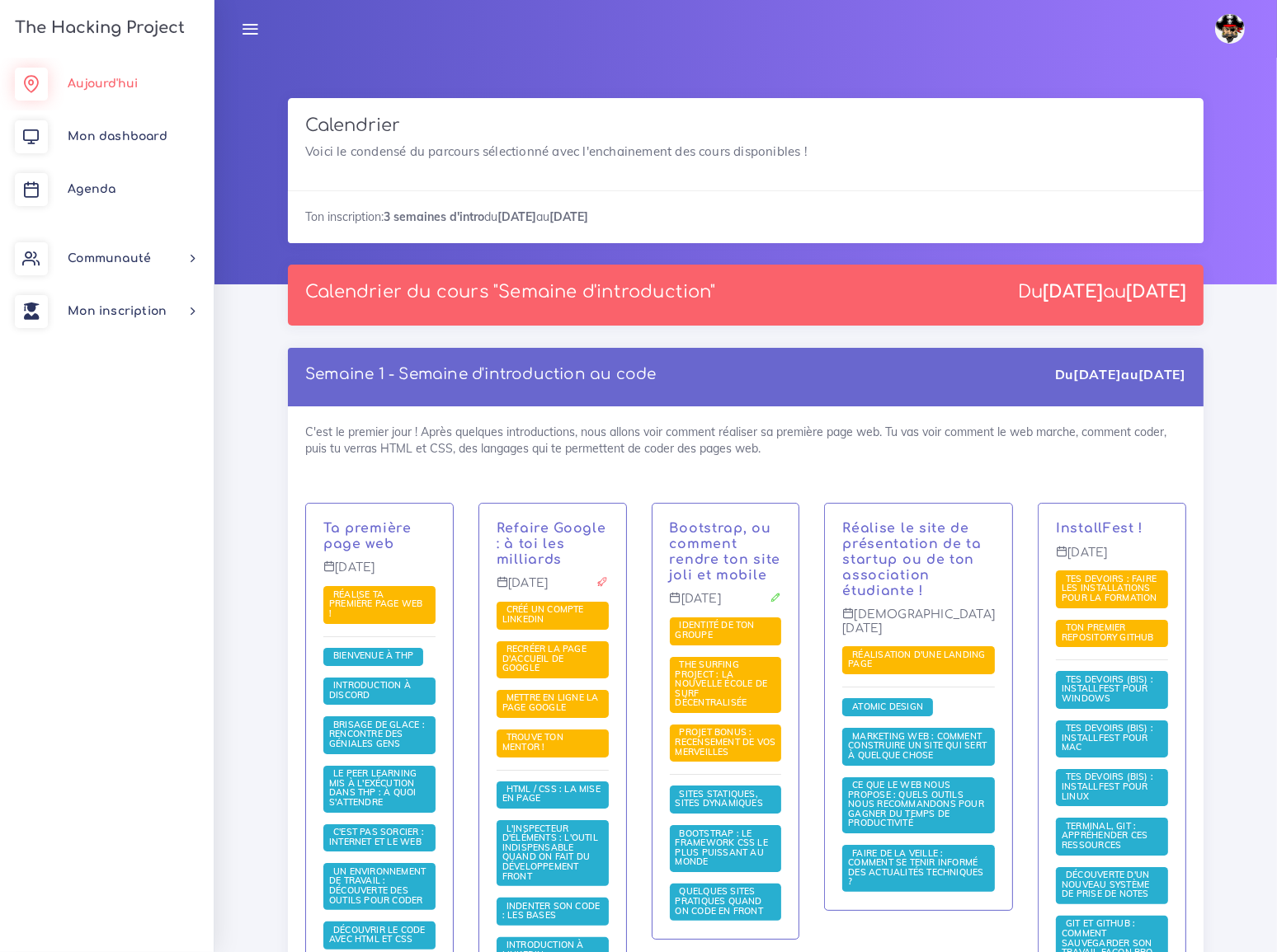
click at [105, 78] on span "Aujourd'hui" at bounding box center [103, 84] width 70 height 13
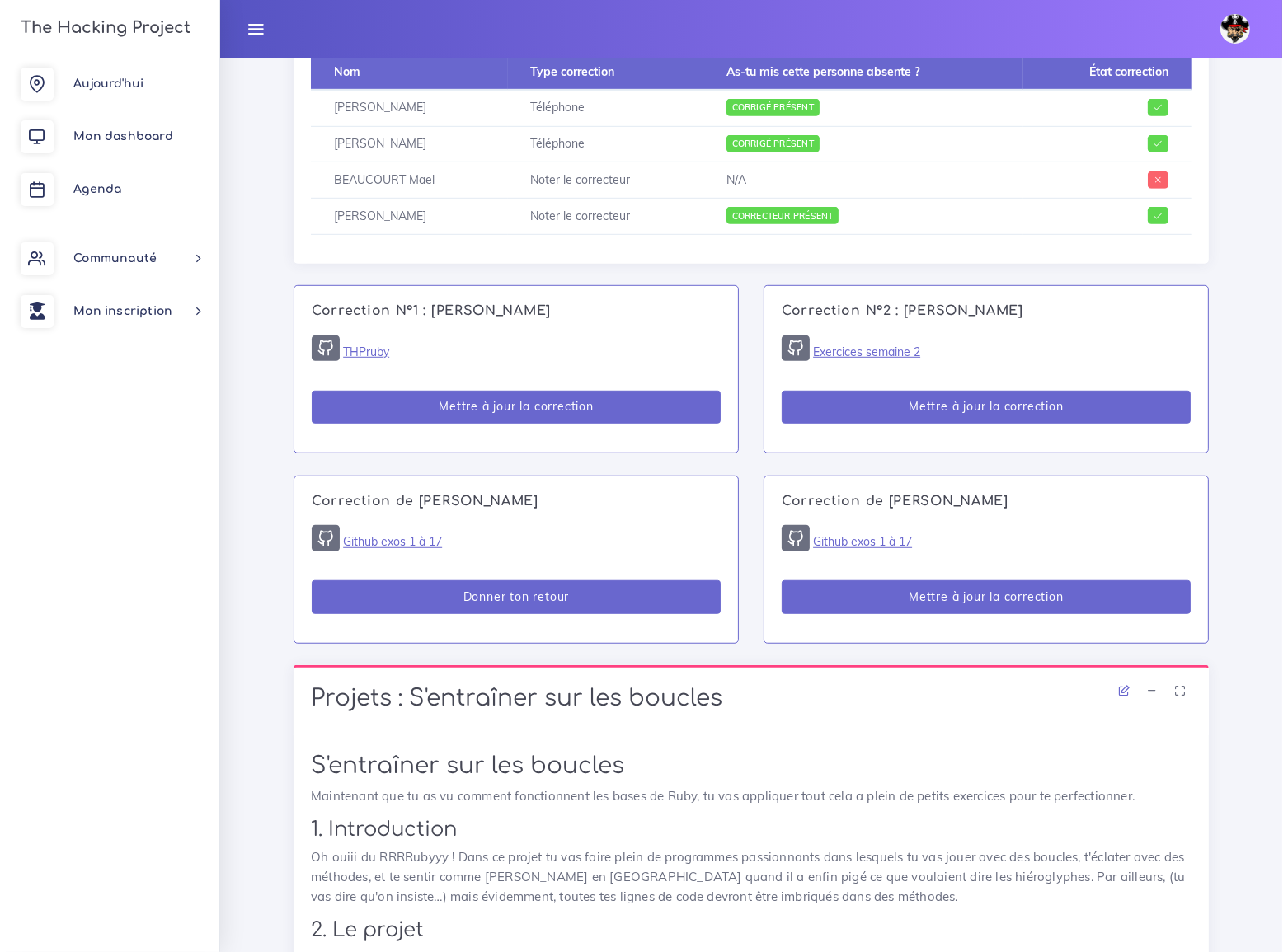
scroll to position [1124, 0]
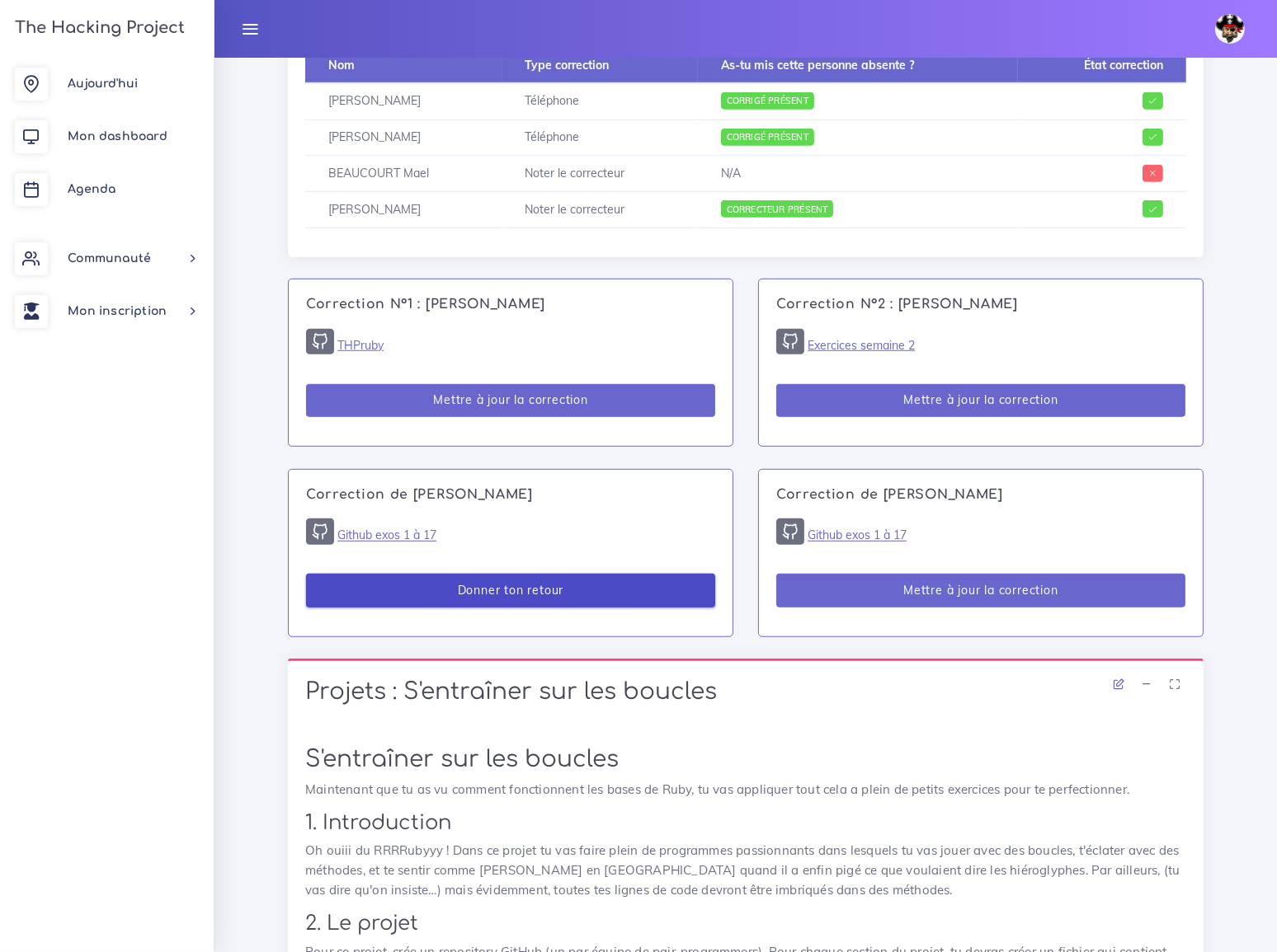
click at [510, 574] on button "Donner ton retour" at bounding box center [510, 591] width 409 height 34
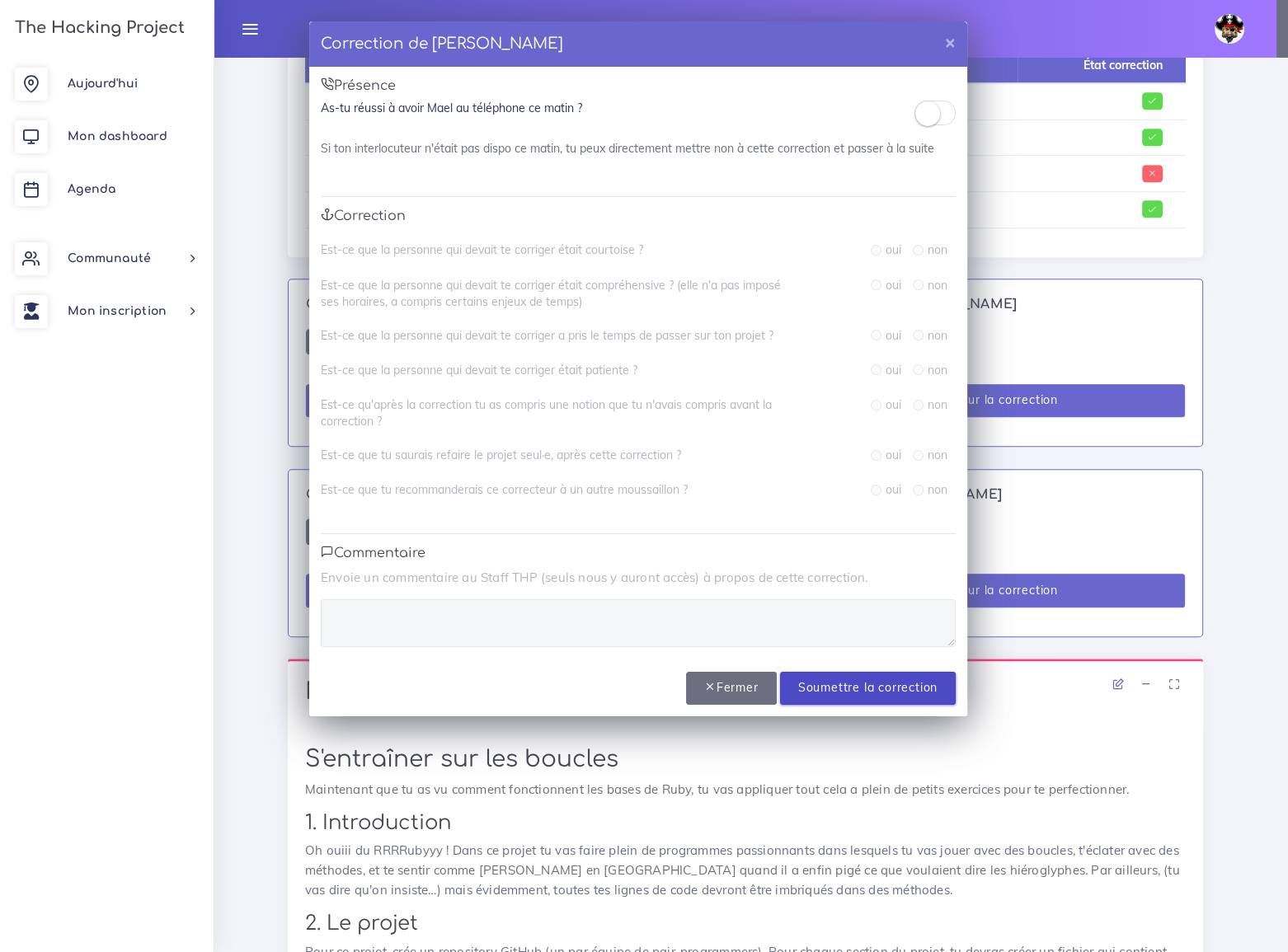
click at [865, 684] on input "Soumettre la correction" at bounding box center [867, 689] width 176 height 34
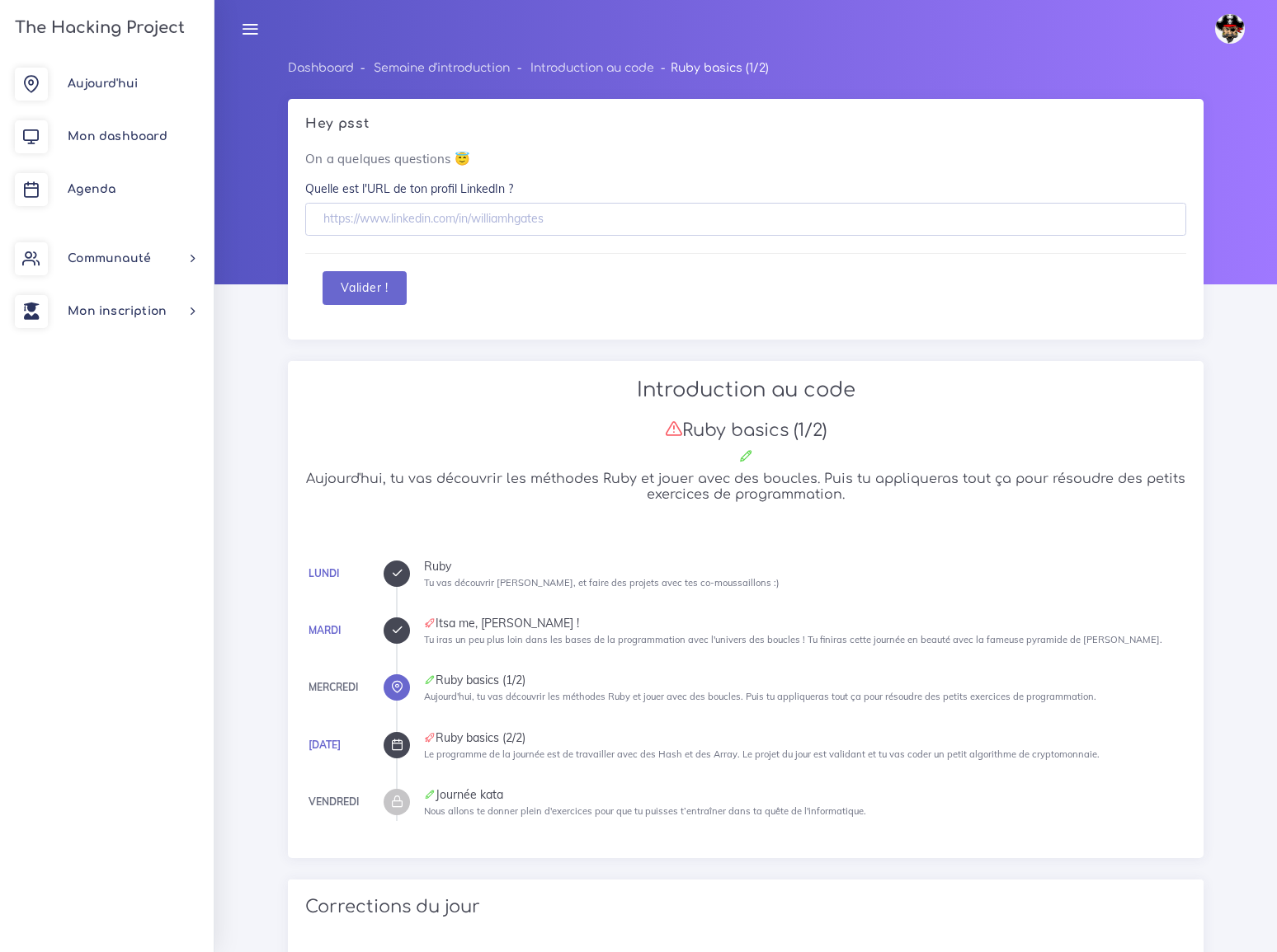
scroll to position [1123, 0]
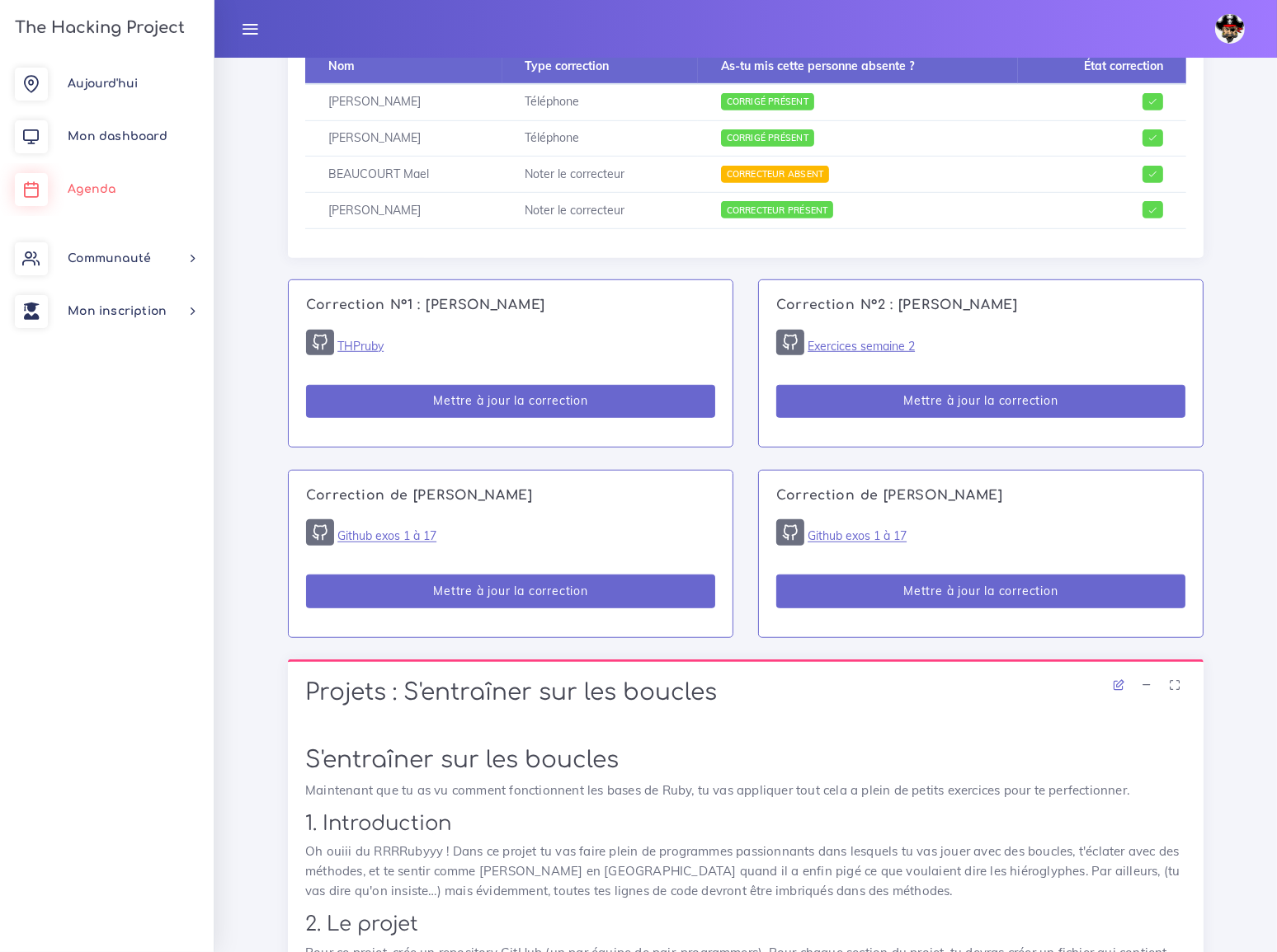
click at [101, 188] on span "Agenda" at bounding box center [91, 188] width 48 height 13
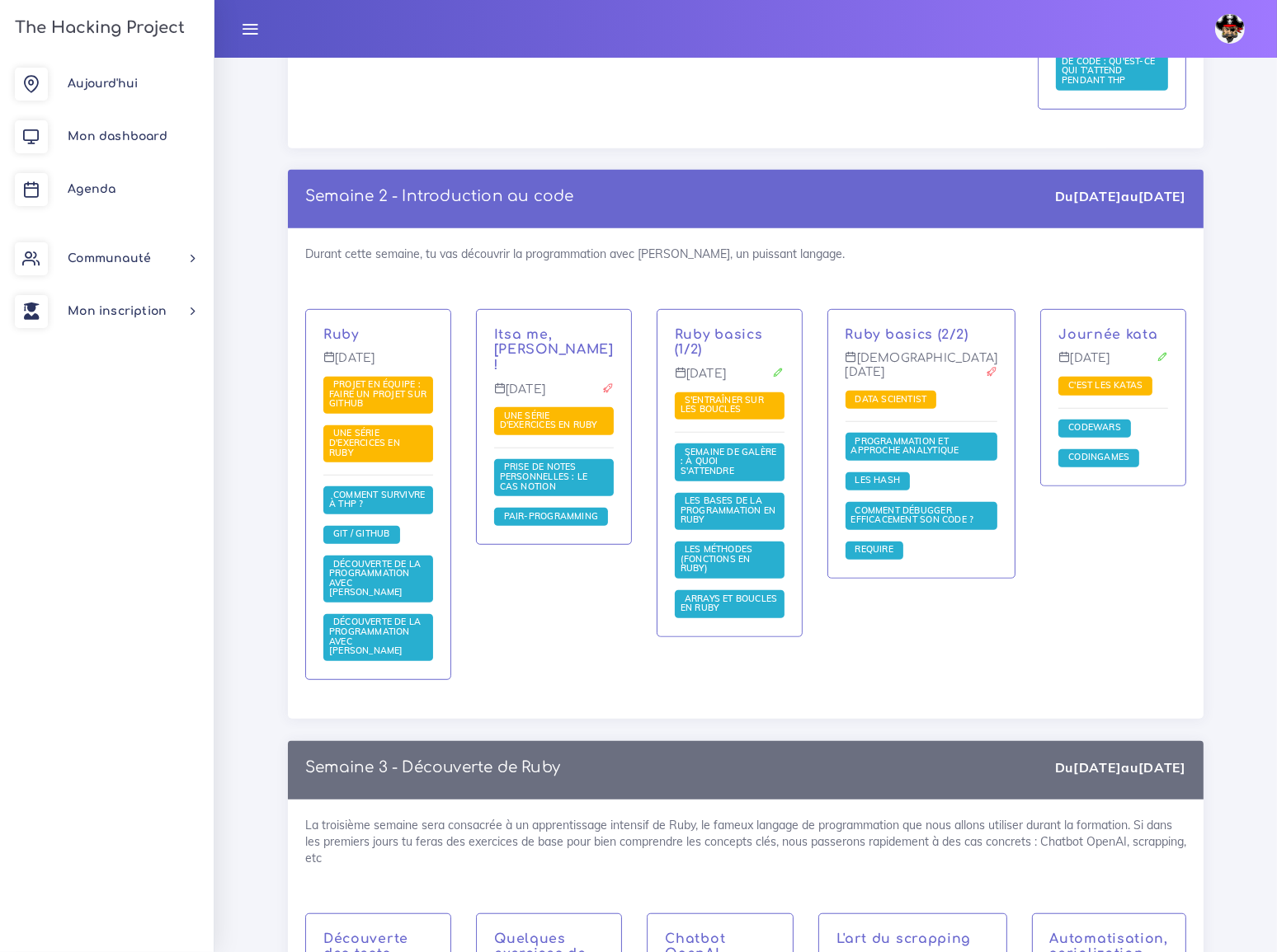
scroll to position [1124, 0]
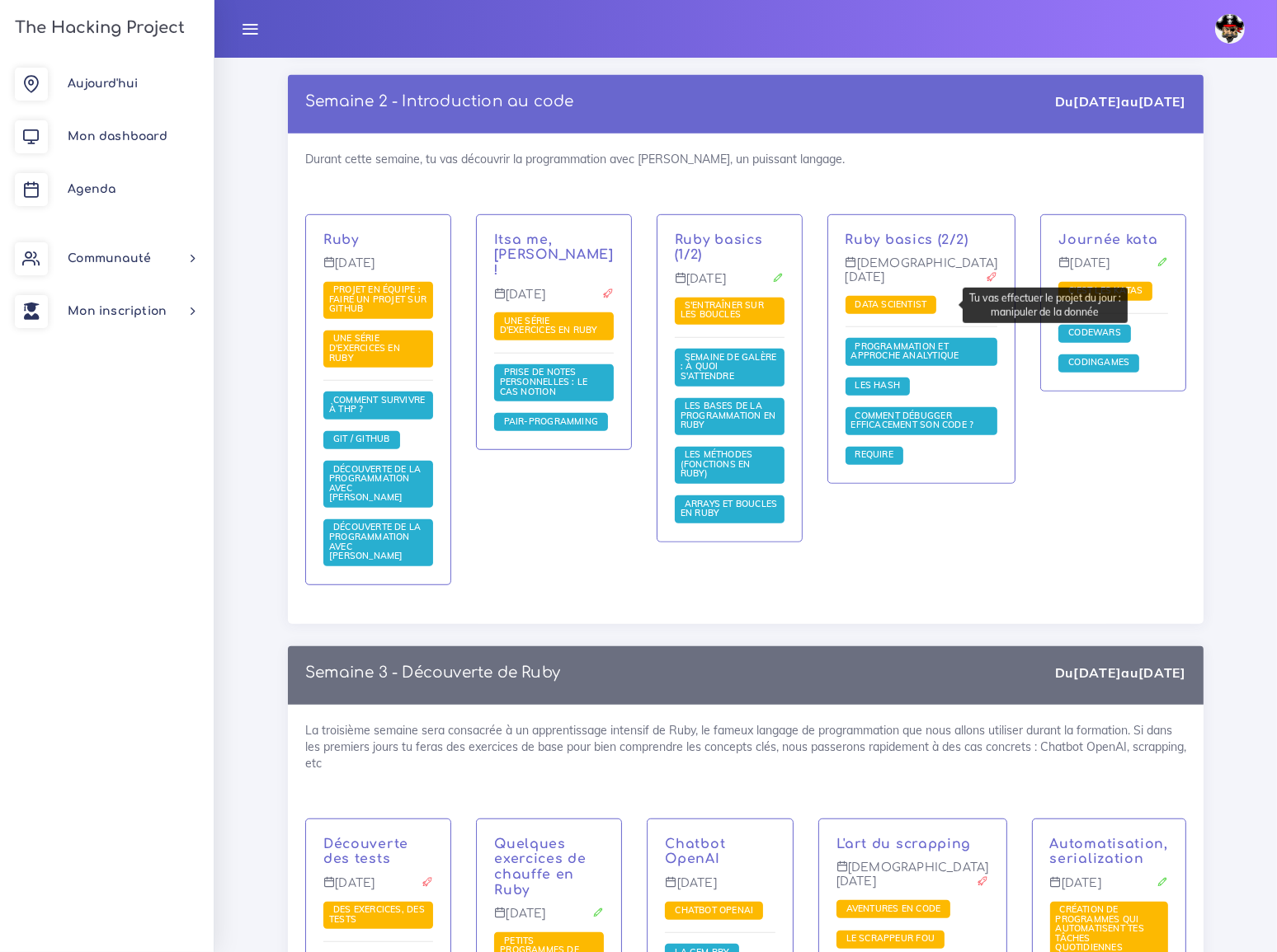
click at [909, 305] on span "Data scientist" at bounding box center [891, 304] width 80 height 12
